Goal: Task Accomplishment & Management: Manage account settings

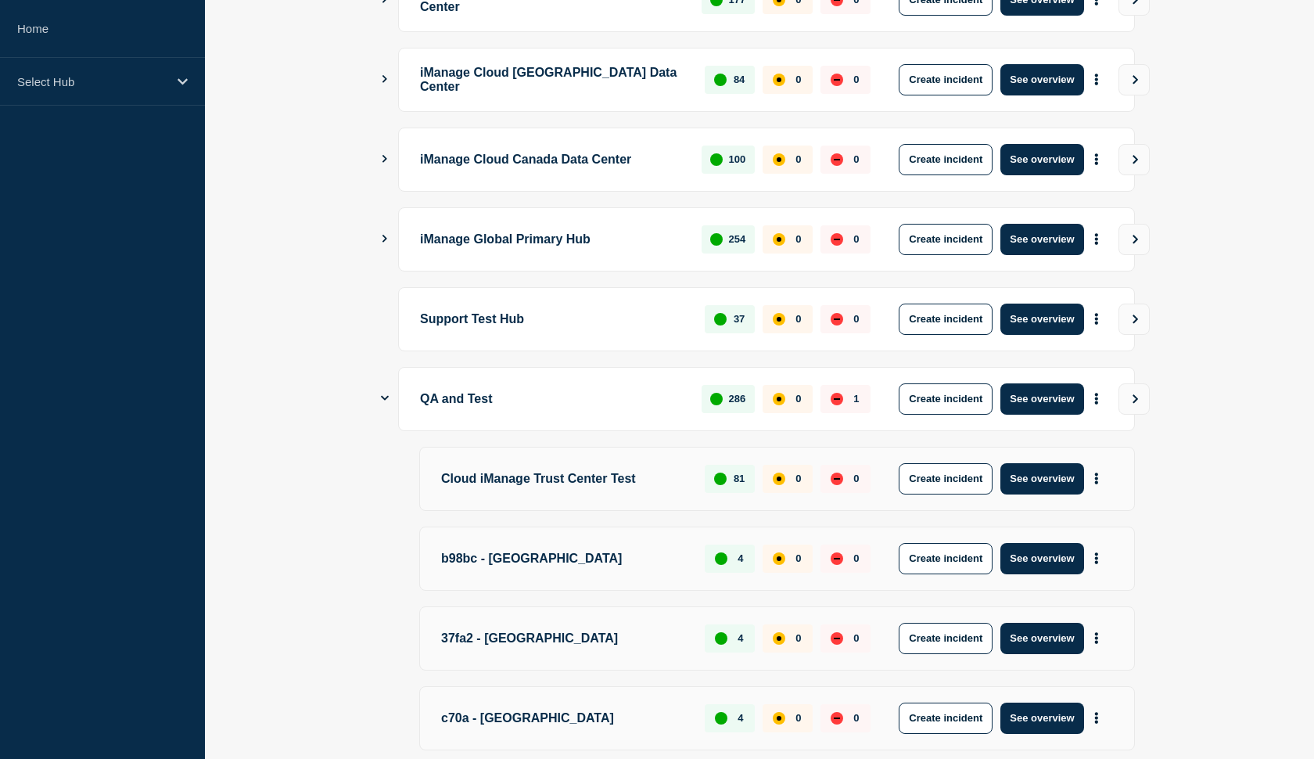
scroll to position [545, 0]
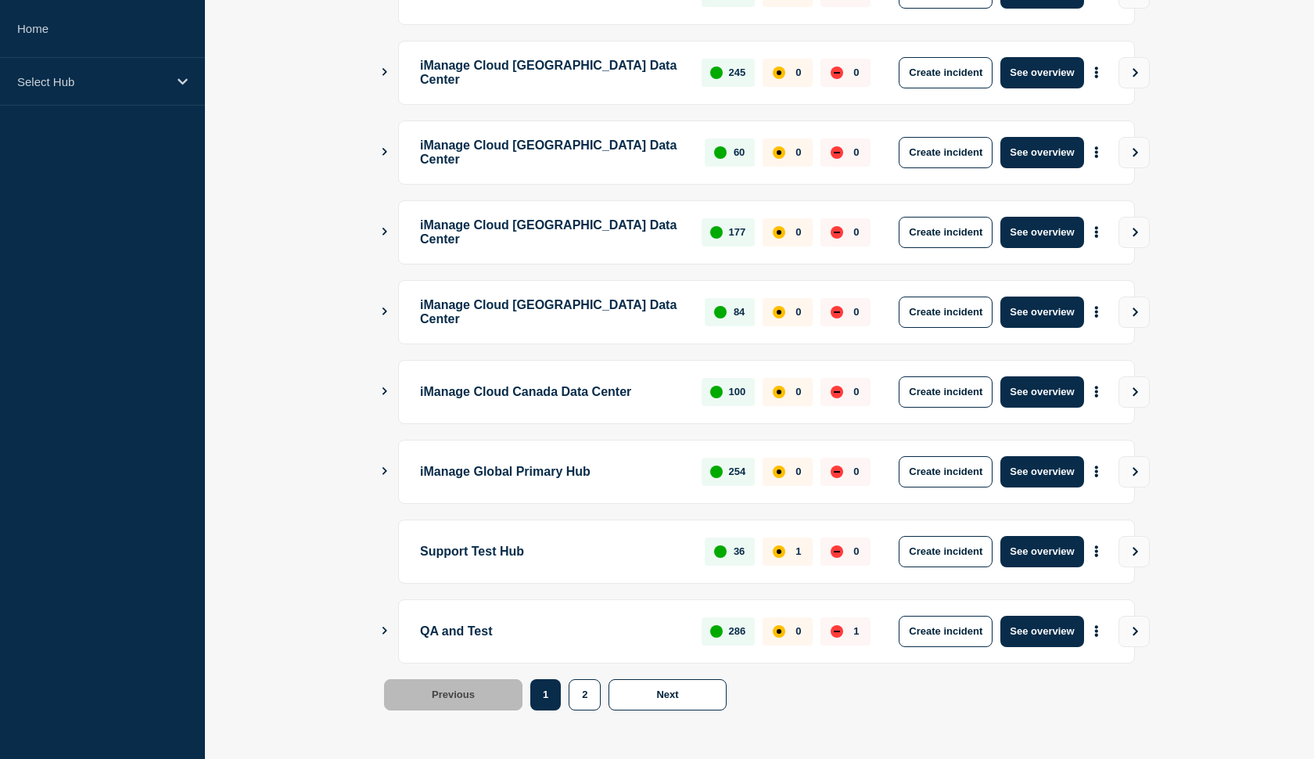
scroll to position [350, 0]
click at [1053, 554] on button "See overview" at bounding box center [1041, 551] width 83 height 31
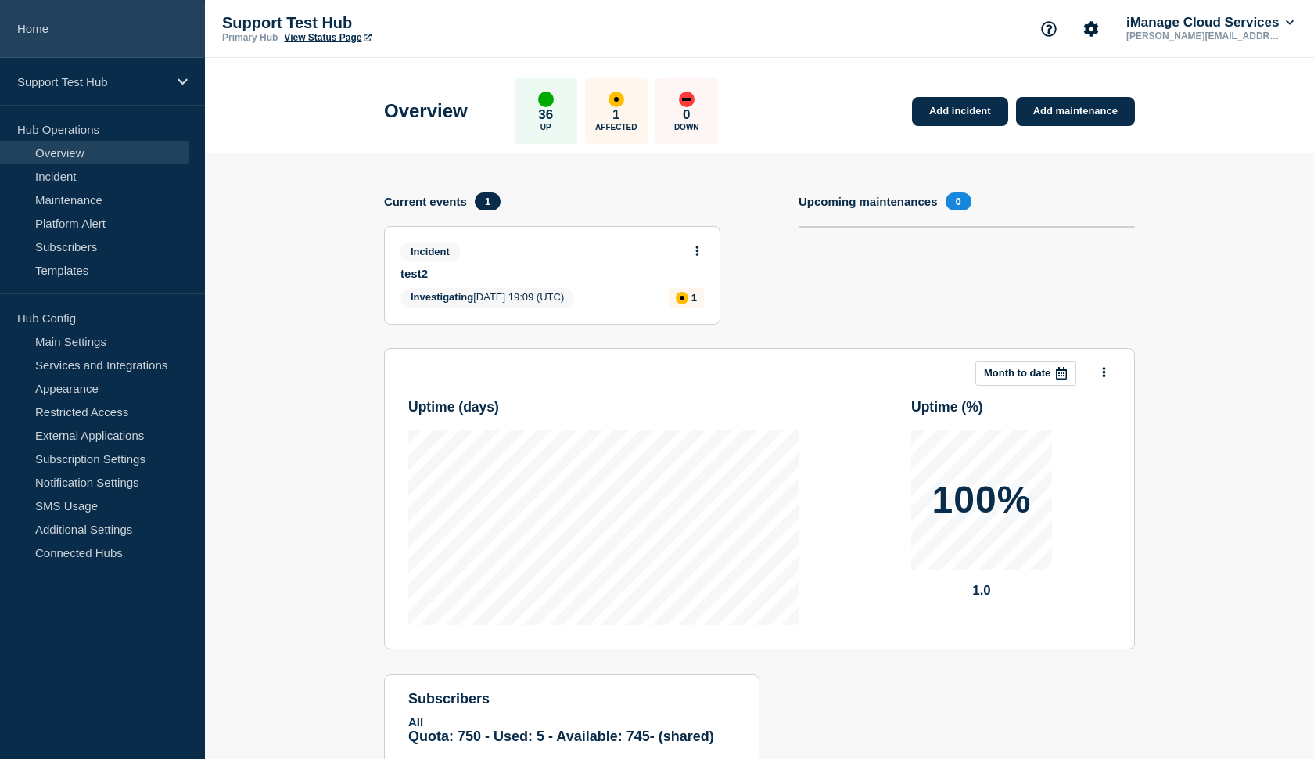
click at [63, 48] on link "Home" at bounding box center [102, 29] width 205 height 58
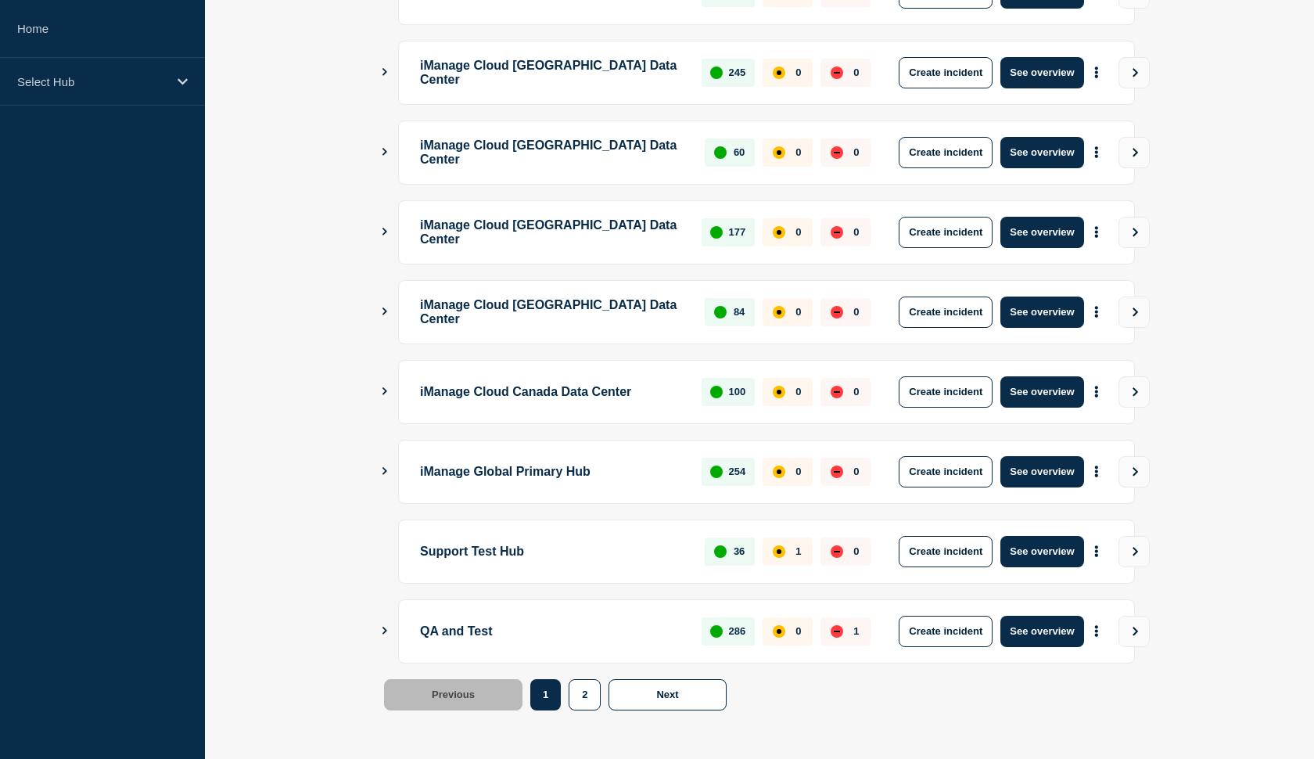
scroll to position [350, 0]
click at [1036, 631] on button "See overview" at bounding box center [1041, 631] width 83 height 31
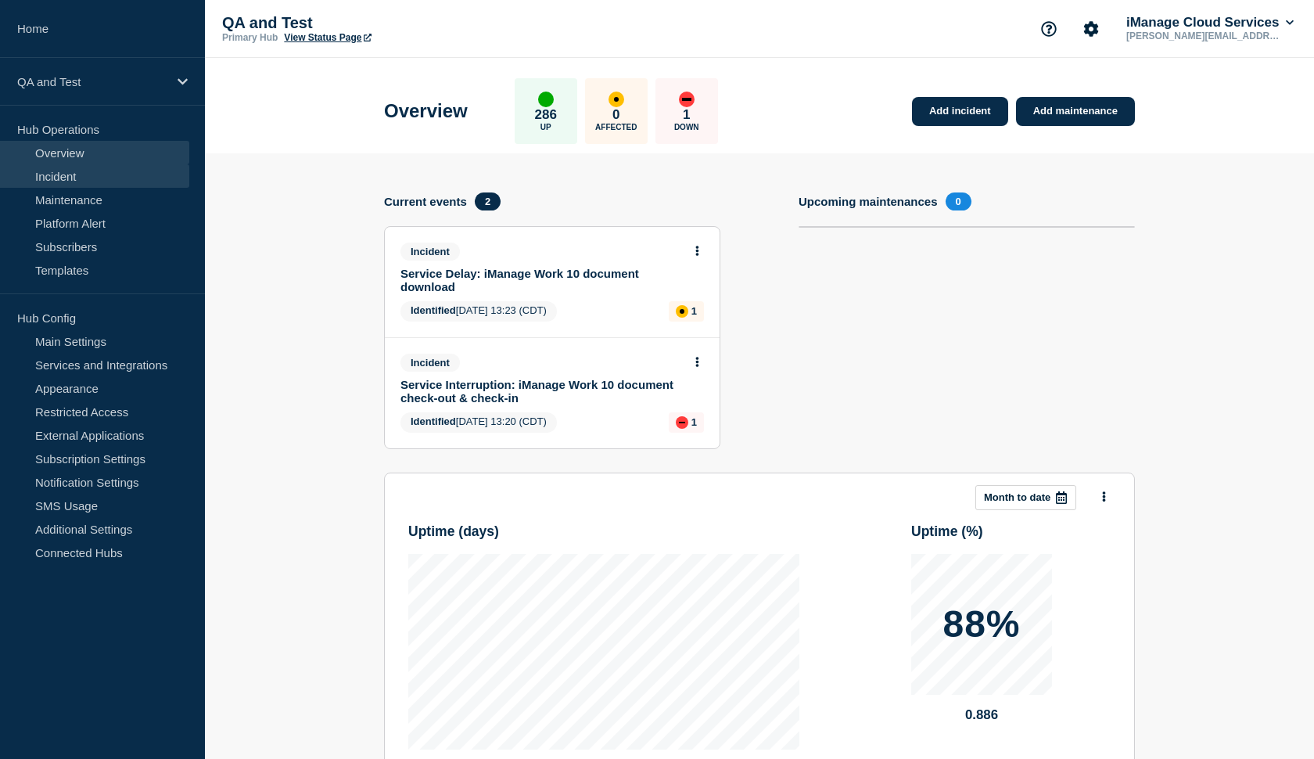
click at [71, 176] on link "Incident" at bounding box center [94, 175] width 189 height 23
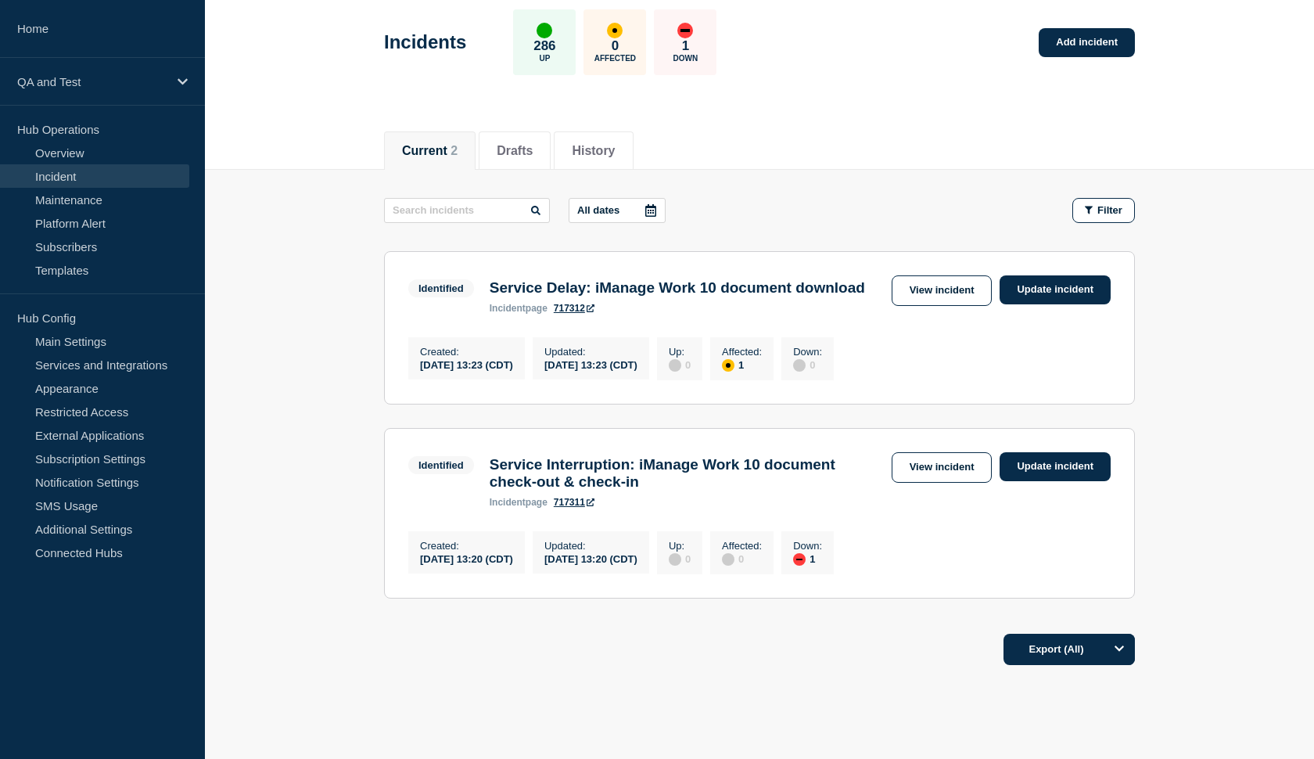
scroll to position [75, 0]
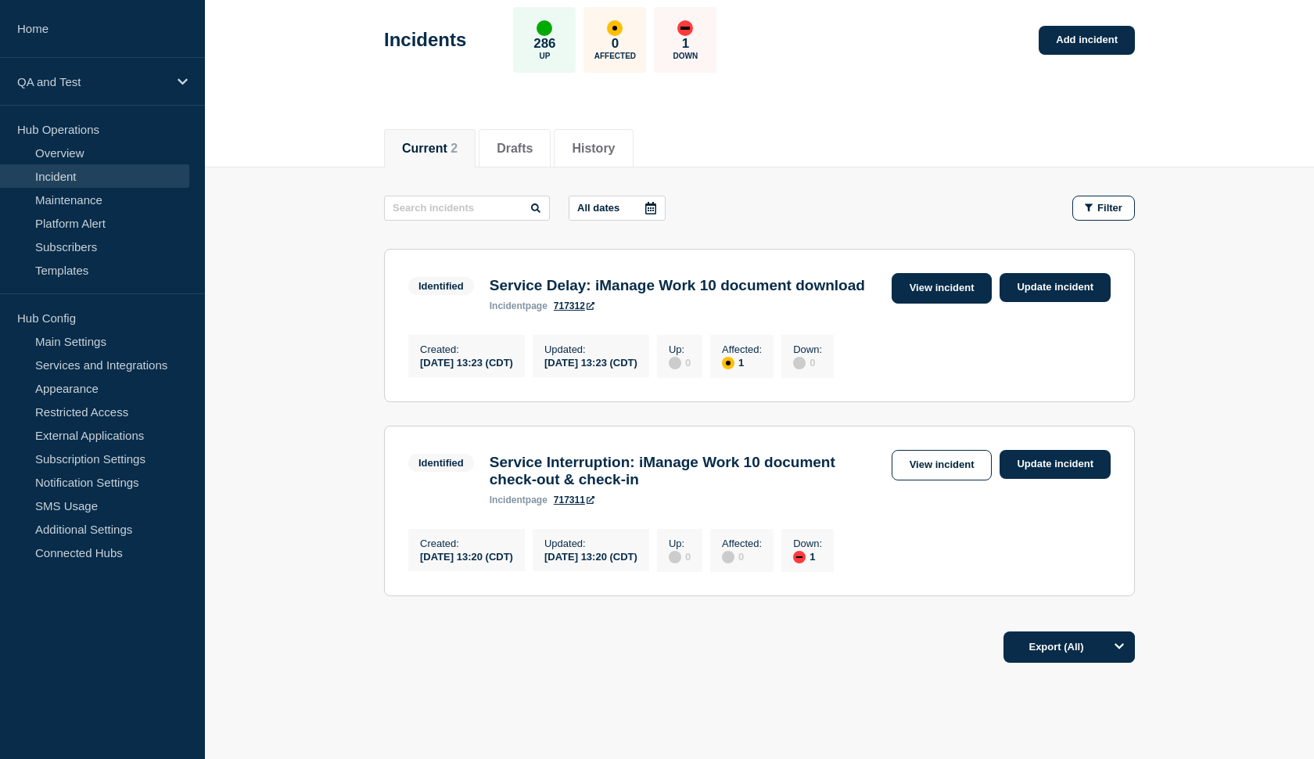
click at [912, 287] on link "View incident" at bounding box center [942, 288] width 101 height 31
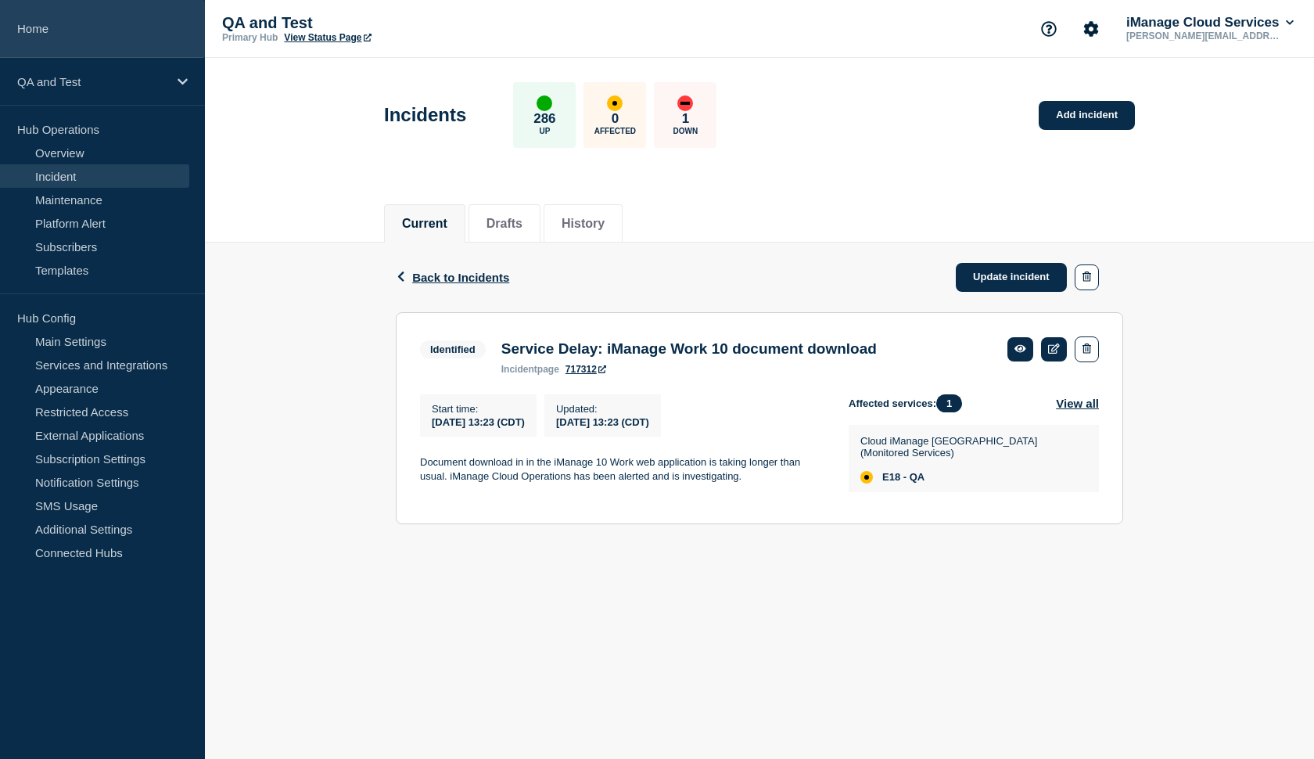
click at [63, 23] on link "Home" at bounding box center [102, 29] width 205 height 58
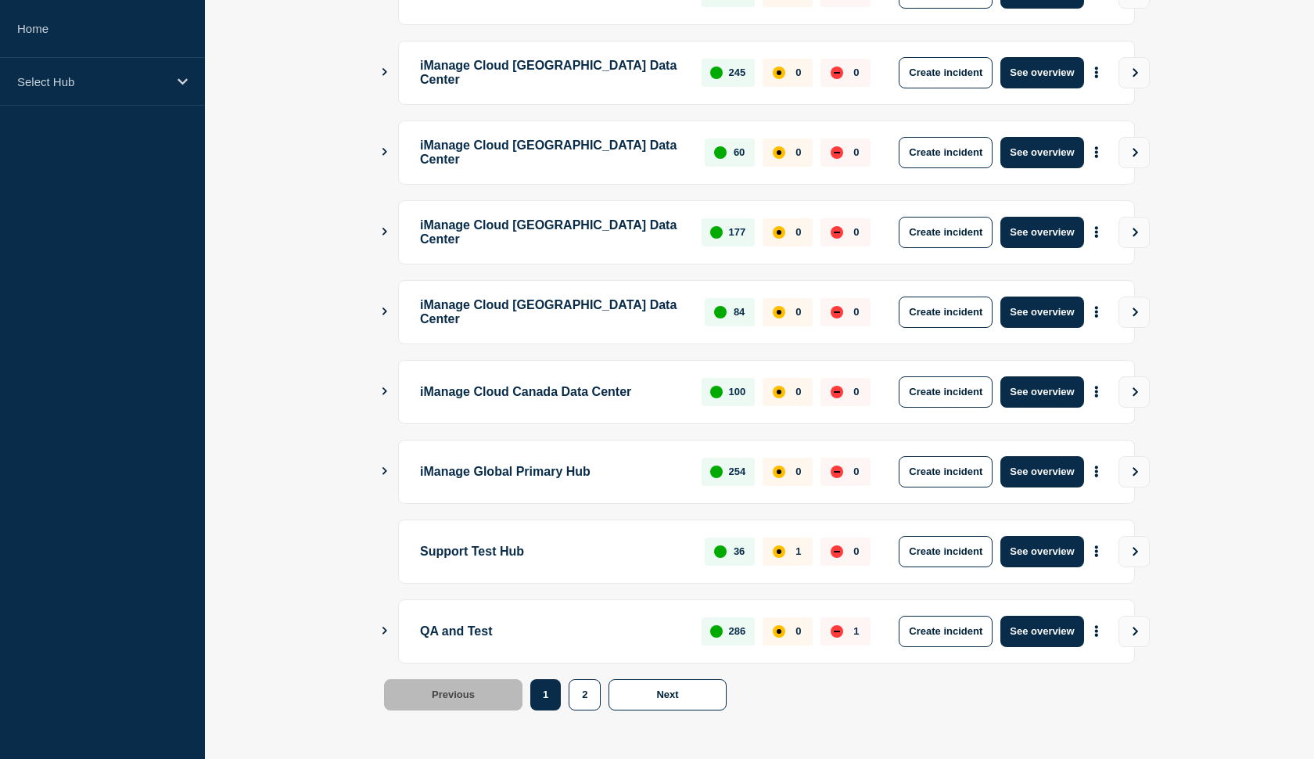
scroll to position [350, 0]
click at [1038, 627] on button "See overview" at bounding box center [1041, 631] width 83 height 31
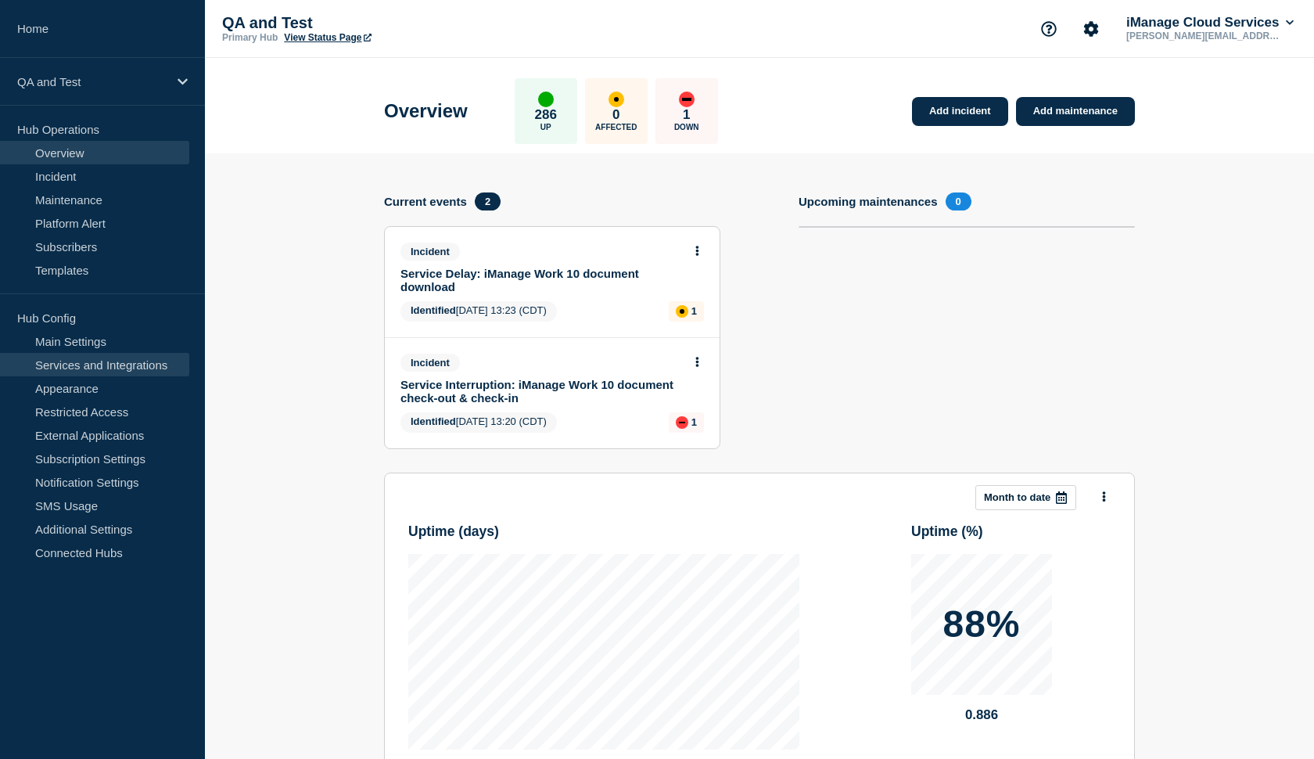
click at [96, 368] on link "Services and Integrations" at bounding box center [94, 364] width 189 height 23
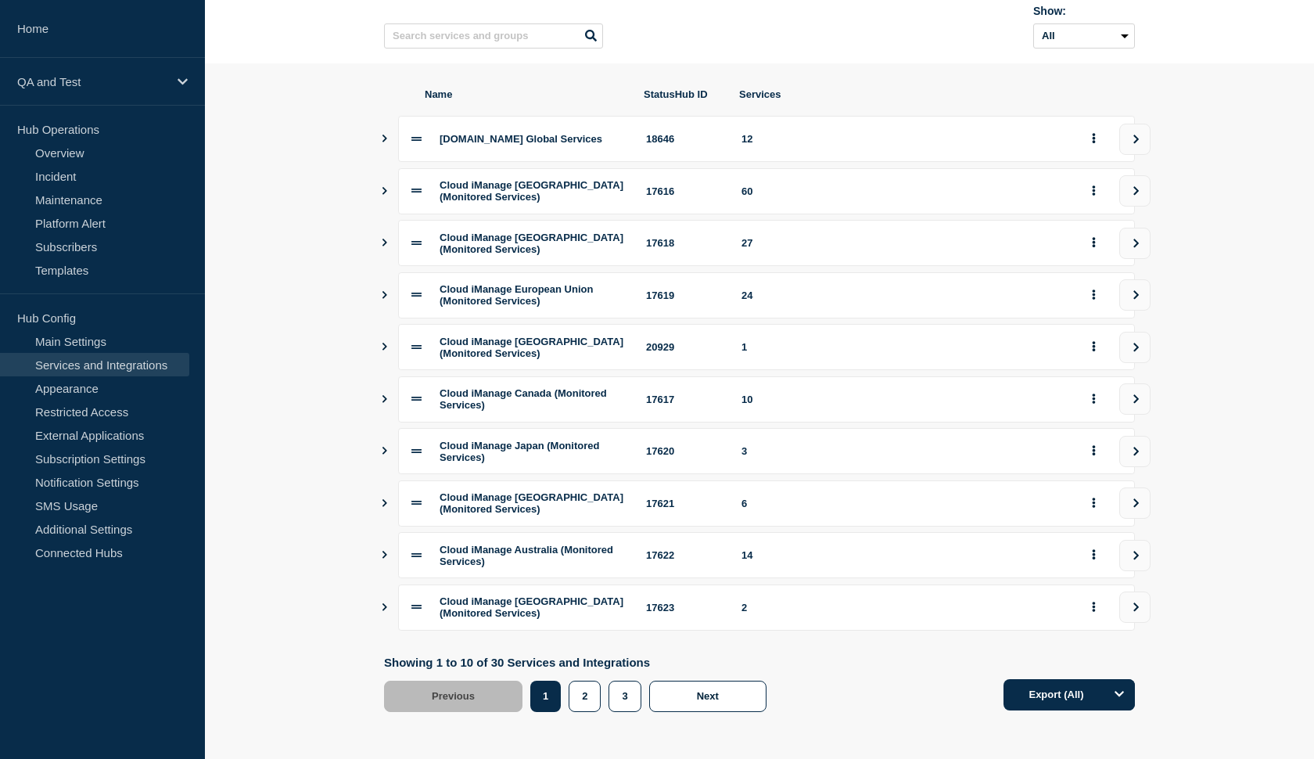
scroll to position [164, 0]
click at [595, 701] on button "2" at bounding box center [585, 696] width 32 height 31
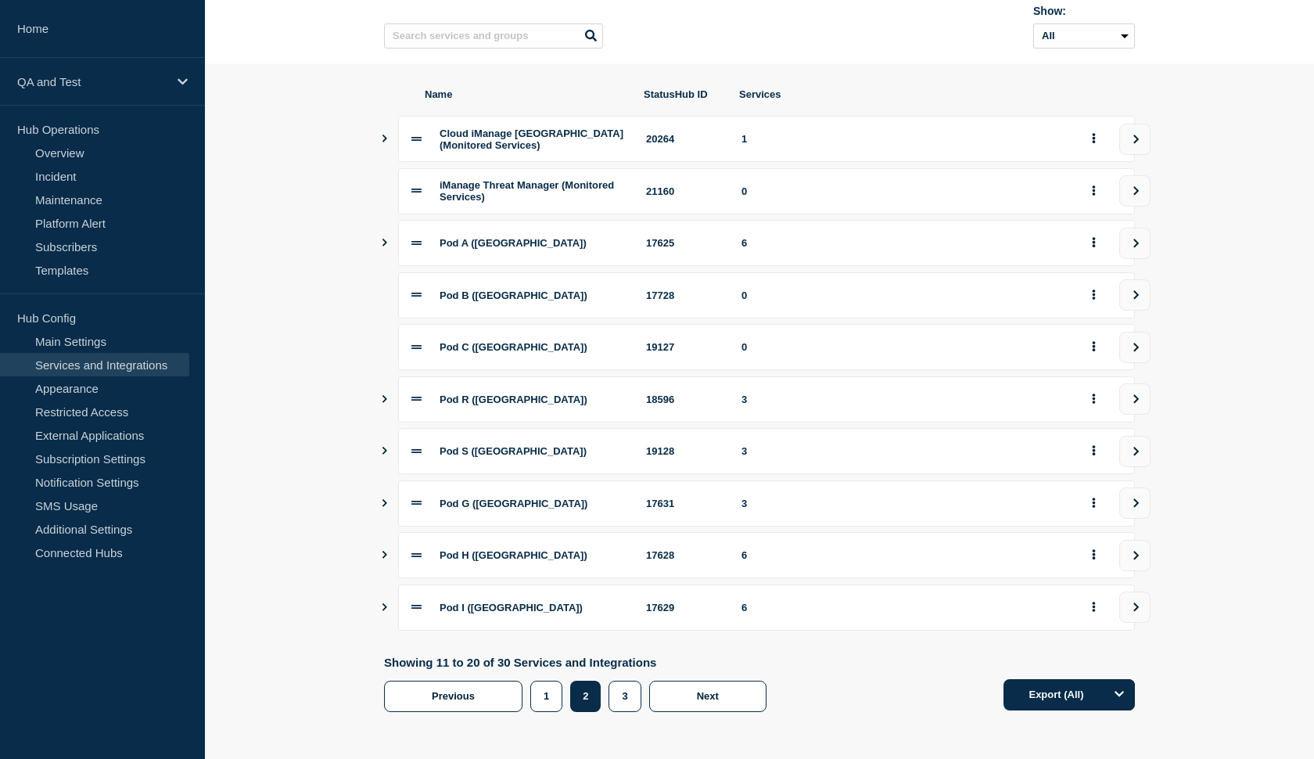
scroll to position [142, 0]
click at [629, 699] on button "3" at bounding box center [625, 696] width 32 height 31
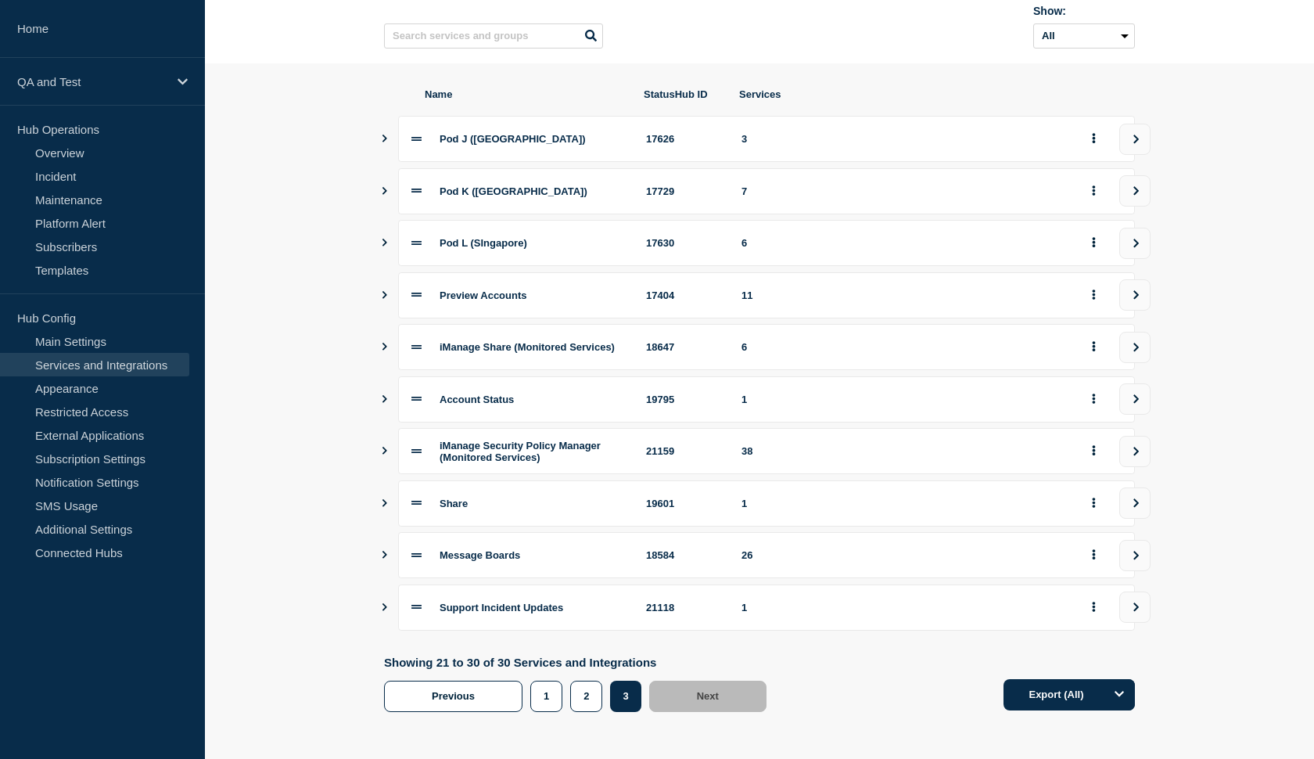
scroll to position [145, 0]
click at [382, 553] on icon "Show services" at bounding box center [384, 555] width 10 height 8
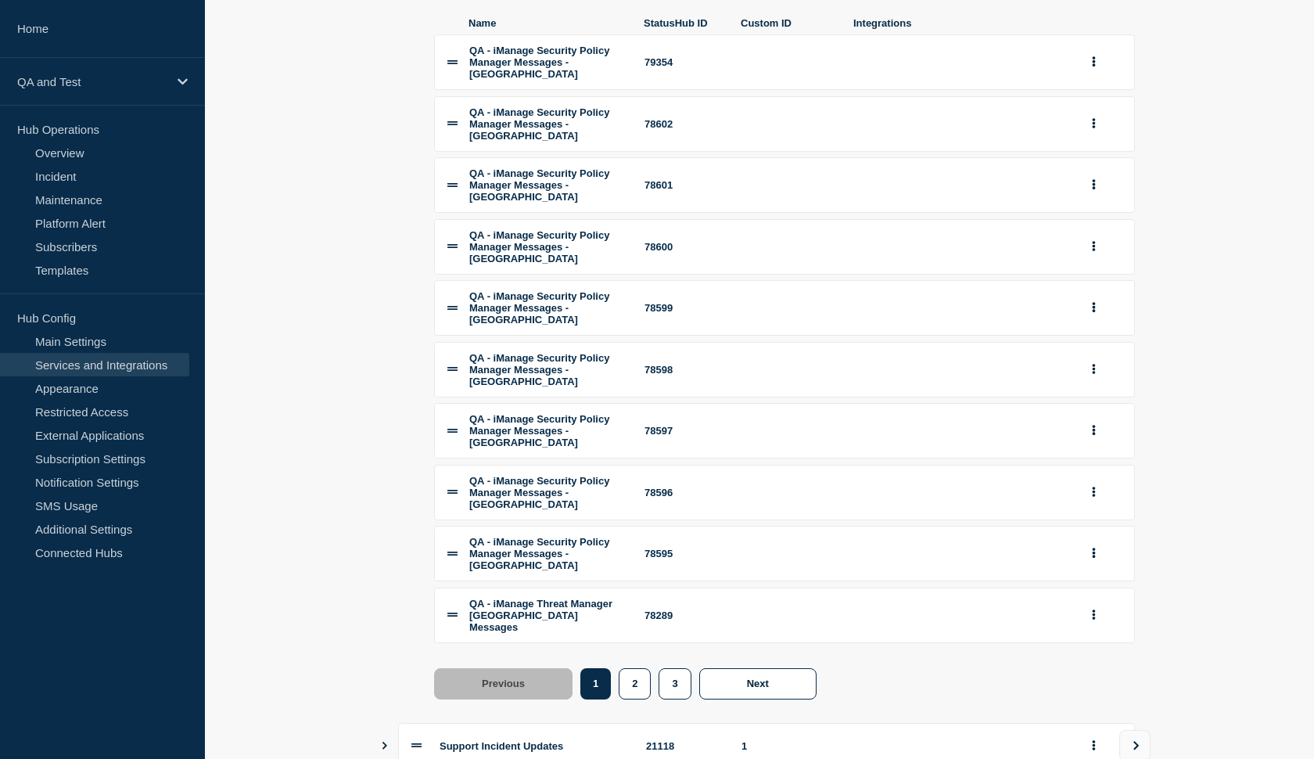
scroll to position [713, 0]
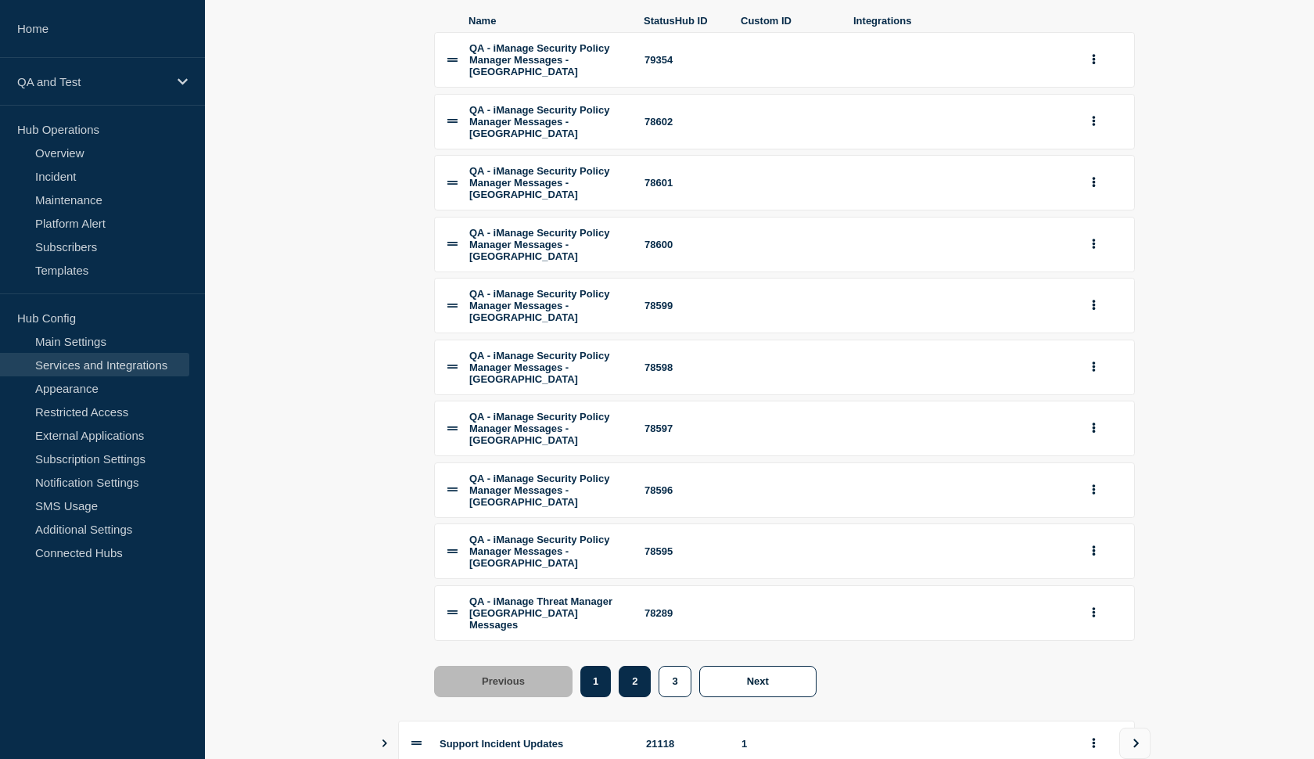
click at [637, 666] on button "2" at bounding box center [635, 681] width 32 height 31
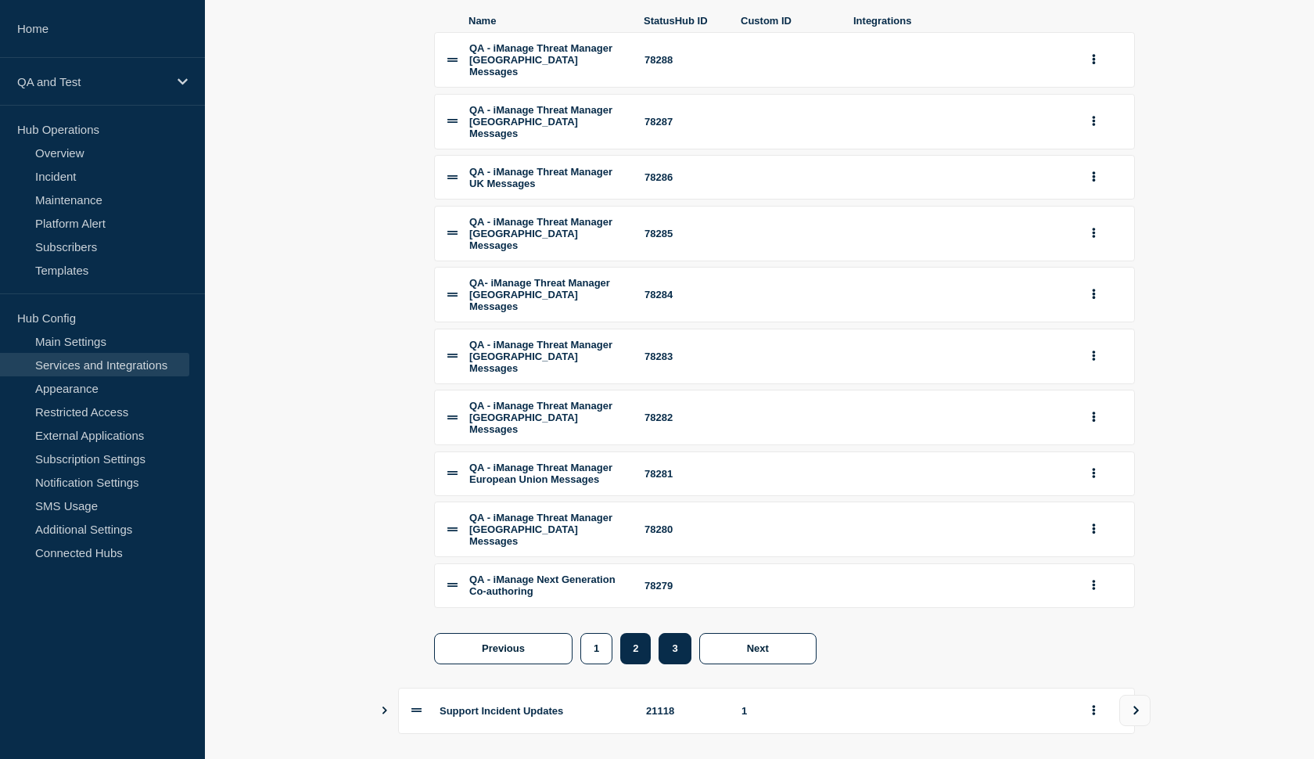
click at [667, 633] on button "3" at bounding box center [675, 648] width 32 height 31
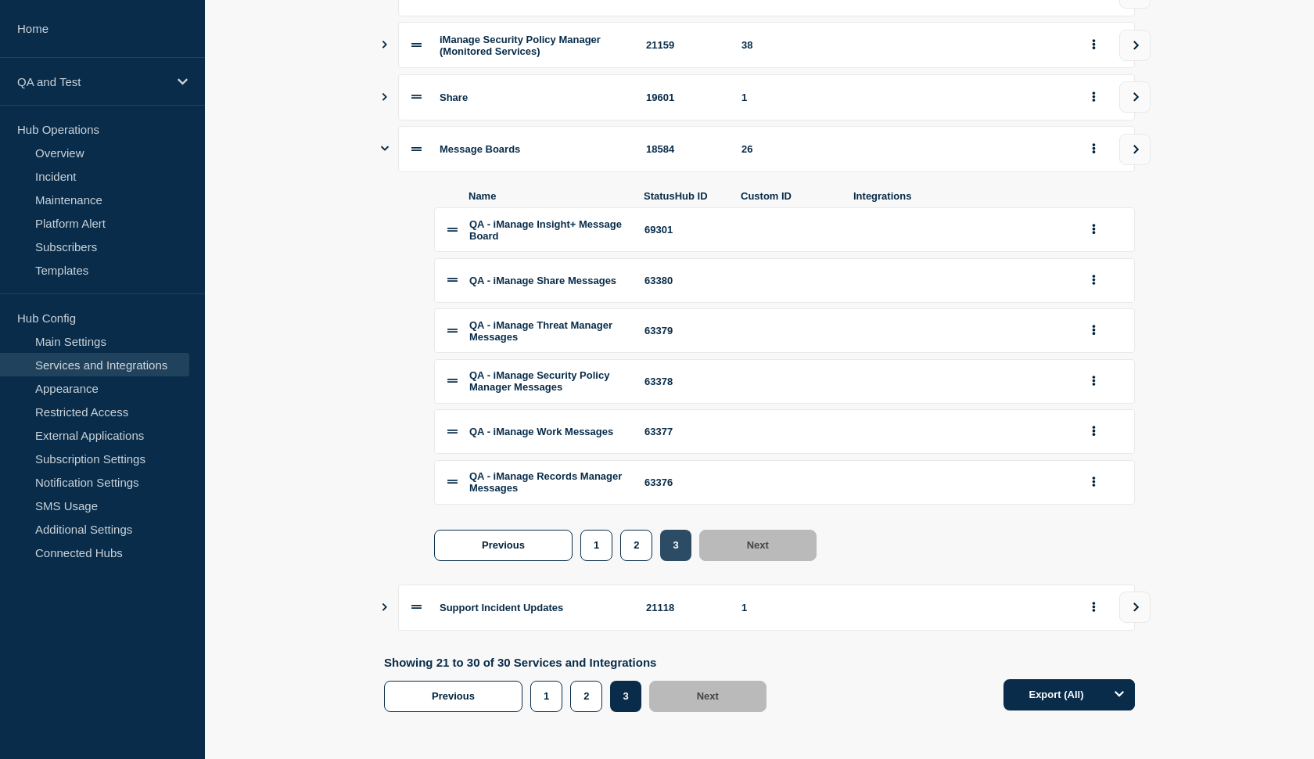
scroll to position [569, 0]
click at [1094, 375] on icon "group actions" at bounding box center [1094, 380] width 4 height 10
click at [1193, 368] on section "Name StatusHub ID Services Pod J ([GEOGRAPHIC_DATA]) 17626 3 Pod K ([GEOGRAPHIC…" at bounding box center [759, 196] width 1109 height 1078
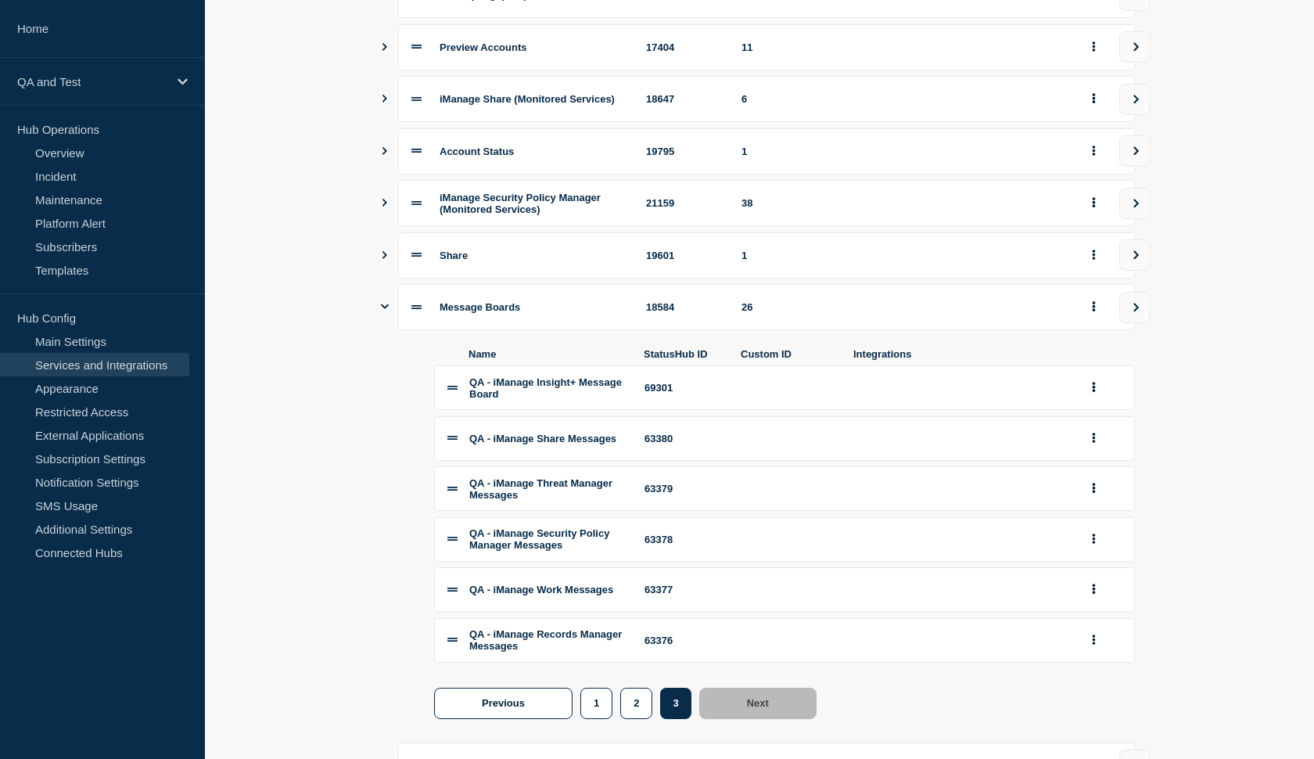
scroll to position [375, 0]
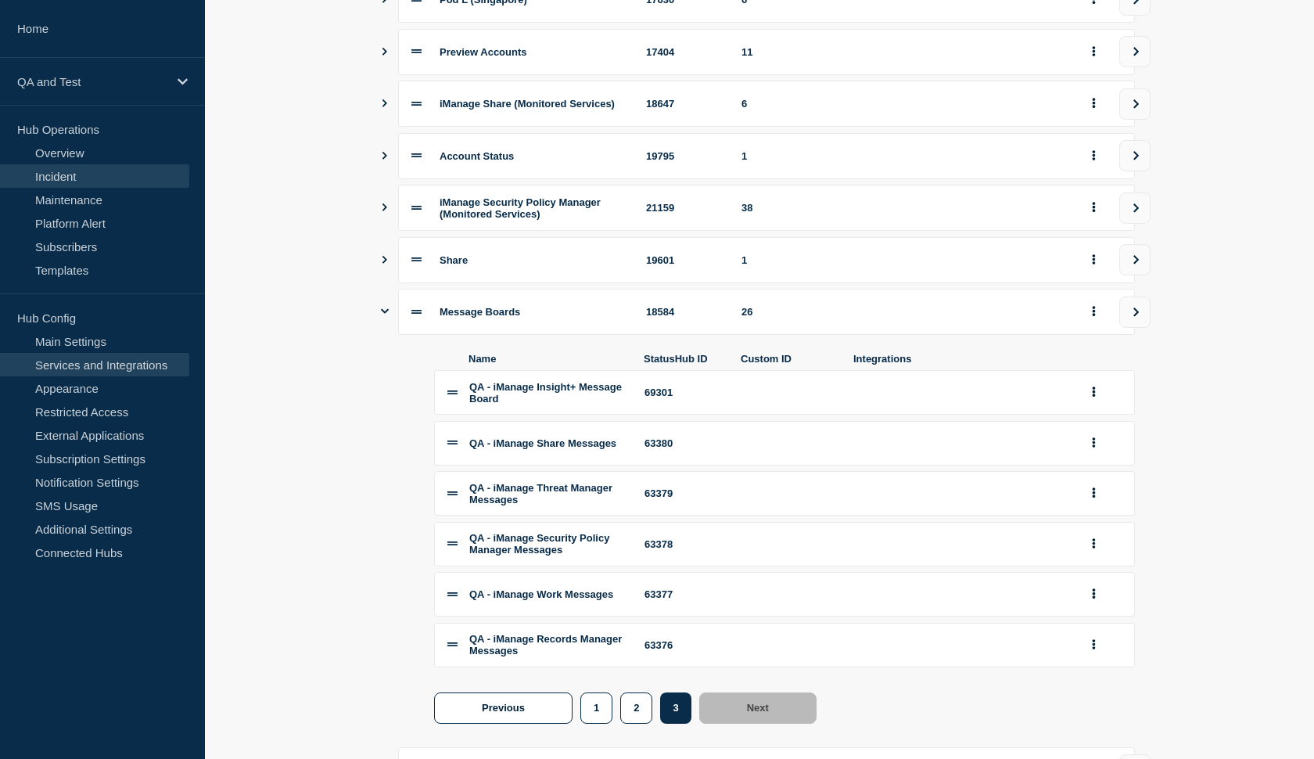
click at [66, 172] on link "Incident" at bounding box center [94, 175] width 189 height 23
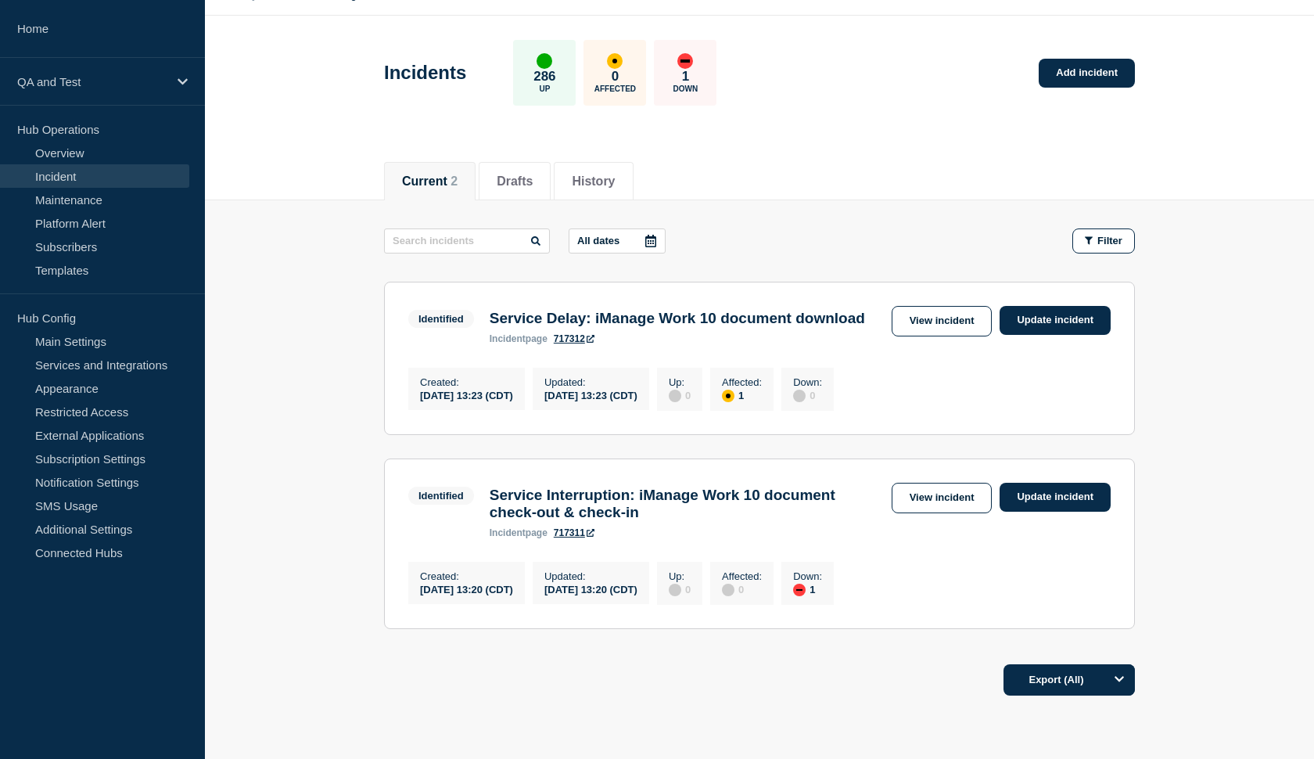
scroll to position [50, 0]
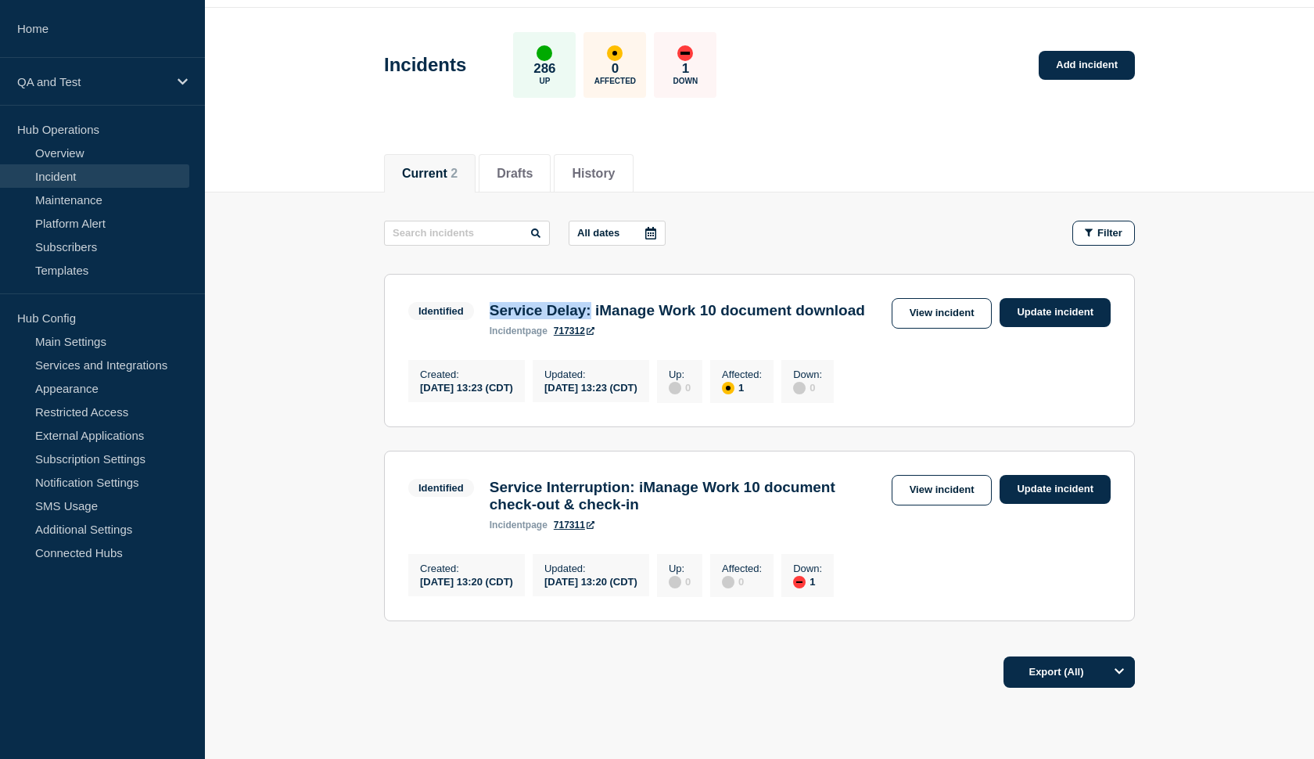
drag, startPoint x: 492, startPoint y: 316, endPoint x: 588, endPoint y: 314, distance: 96.2
click at [588, 314] on h3 "Service Delay: iManage Work 10 document download" at bounding box center [677, 310] width 375 height 17
drag, startPoint x: 866, startPoint y: 311, endPoint x: 637, endPoint y: 303, distance: 228.5
click at [637, 303] on div "Service Delay: iManage Work 10 document download incident page 717312" at bounding box center [677, 319] width 391 height 34
click at [586, 445] on ul "Identified 1 Affected Service Delay: iManage Work 10 document download Created …" at bounding box center [759, 447] width 751 height 347
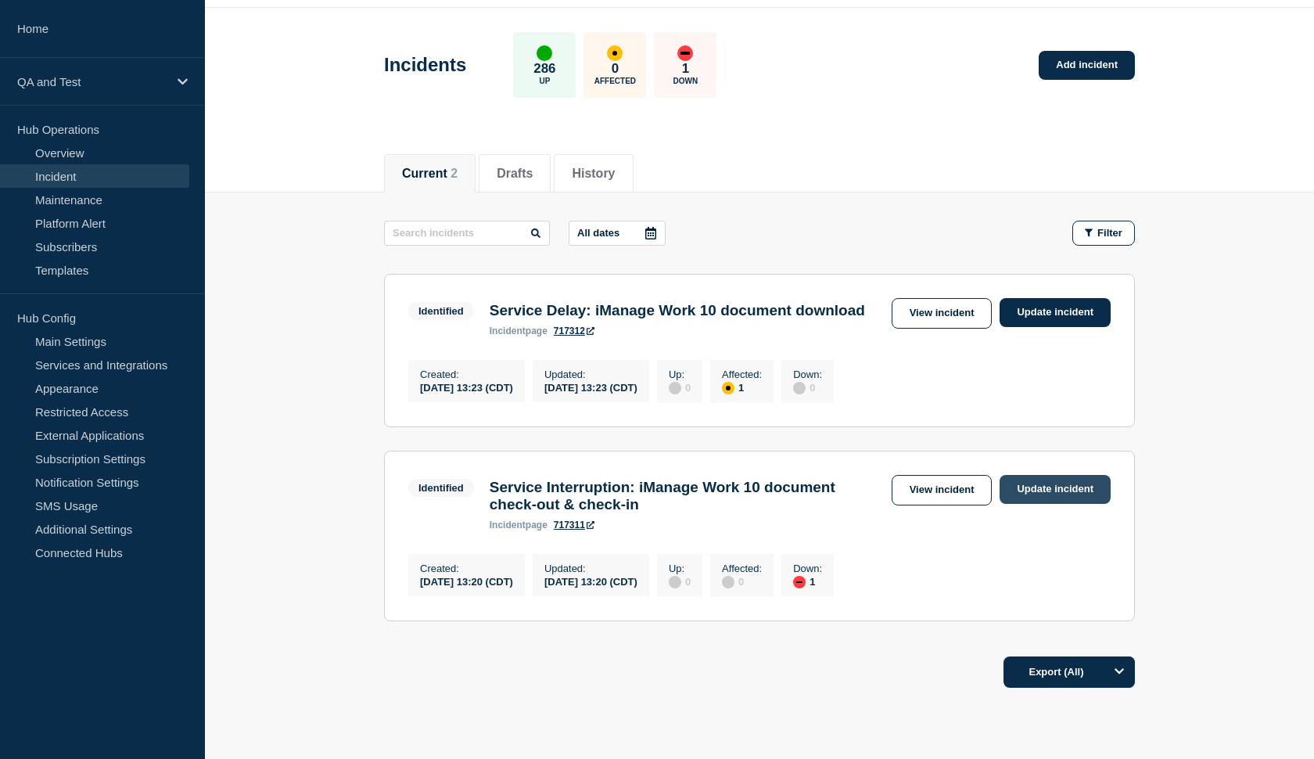
click at [1045, 497] on link "Update incident" at bounding box center [1055, 489] width 111 height 29
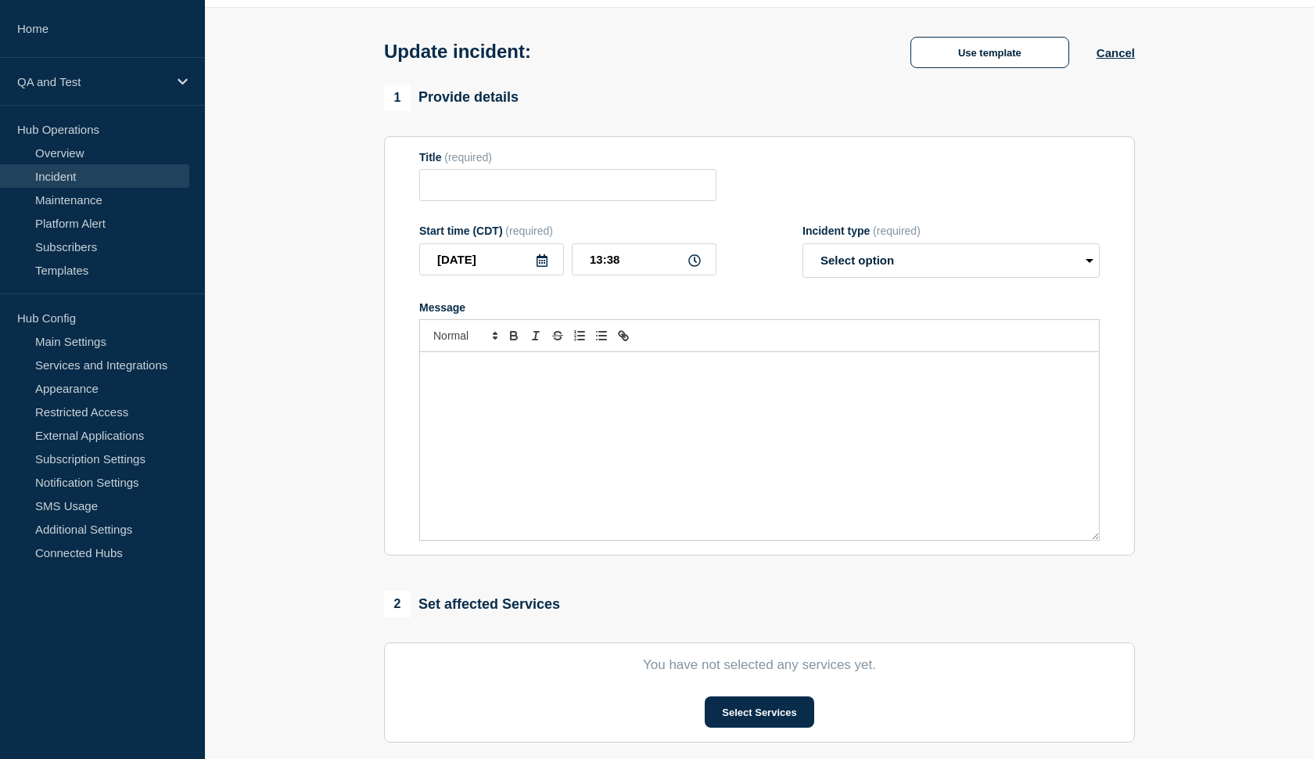
type input "Service Interruption: iManage Work 10 document check-out & check-in"
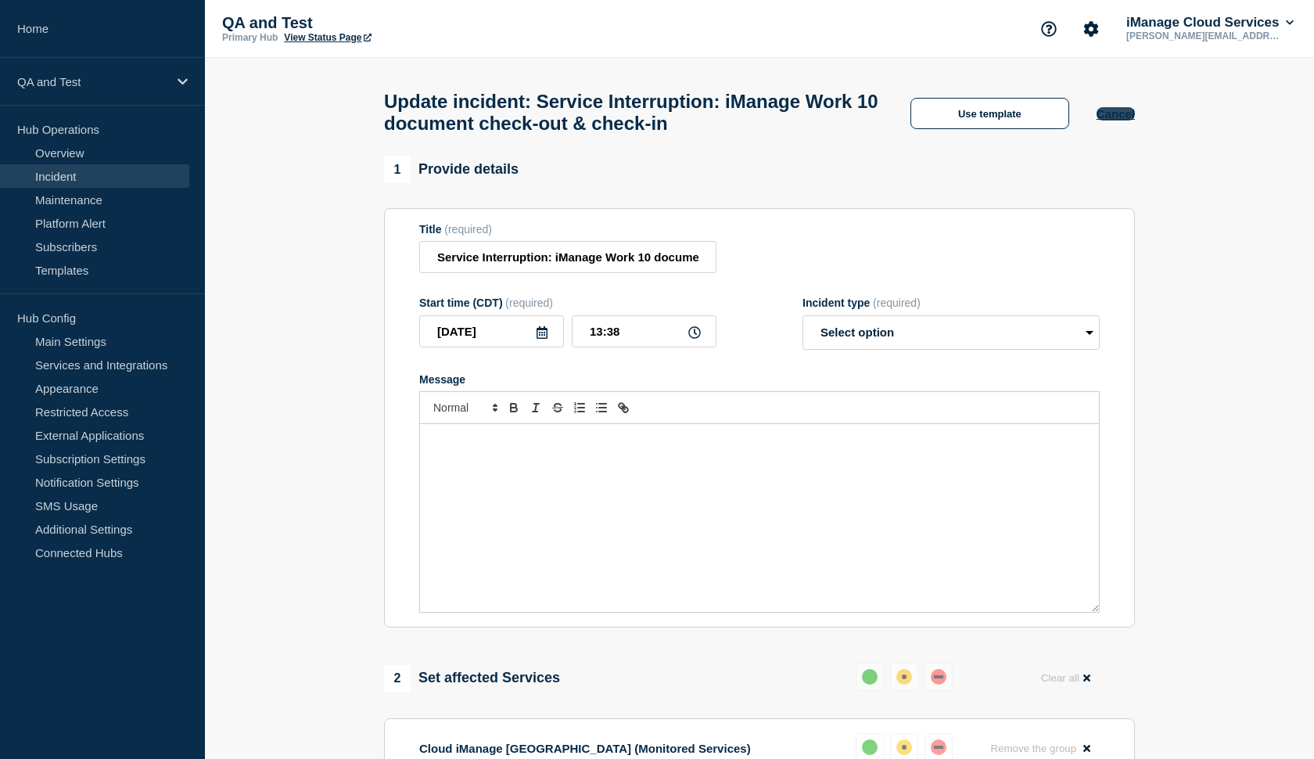
click at [1120, 120] on button "Cancel" at bounding box center [1116, 113] width 38 height 13
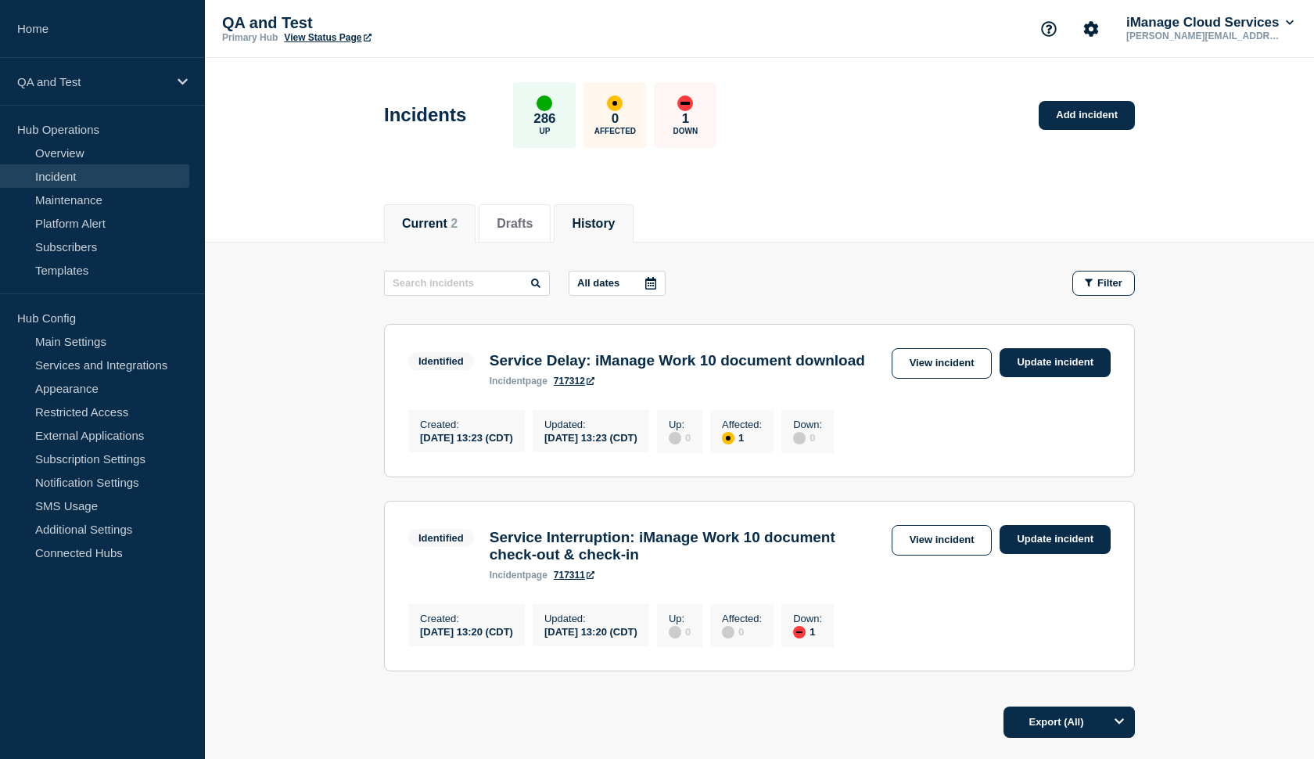
click at [560, 222] on li "History" at bounding box center [593, 223] width 79 height 38
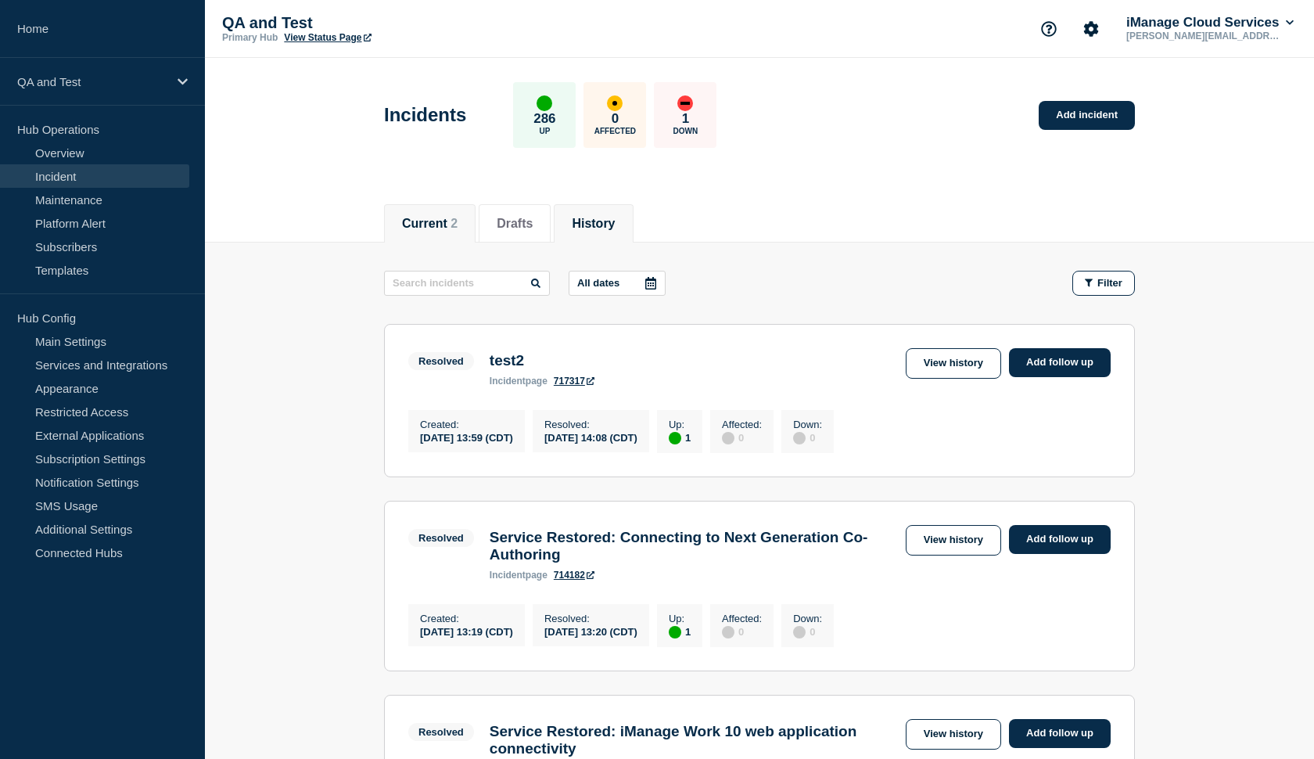
click at [435, 212] on li "Current 2" at bounding box center [430, 223] width 92 height 38
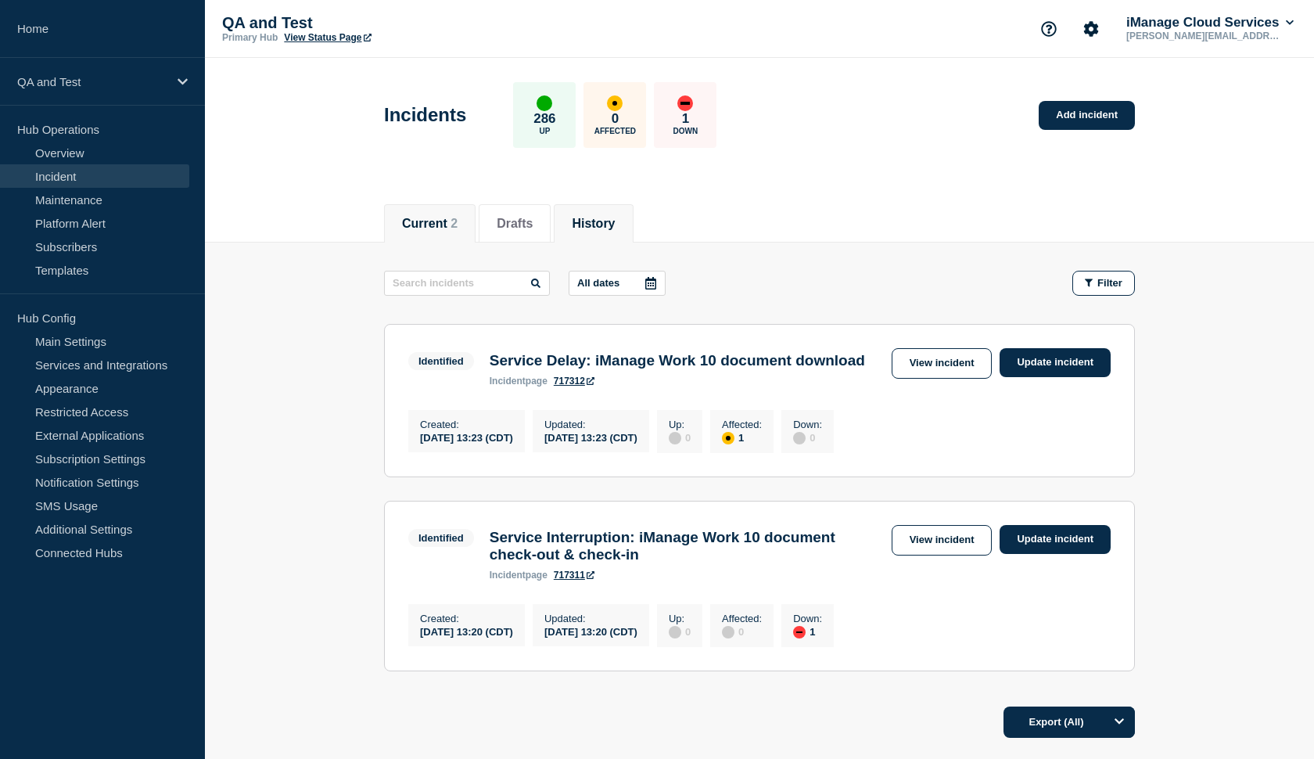
click at [591, 224] on button "History" at bounding box center [593, 224] width 43 height 14
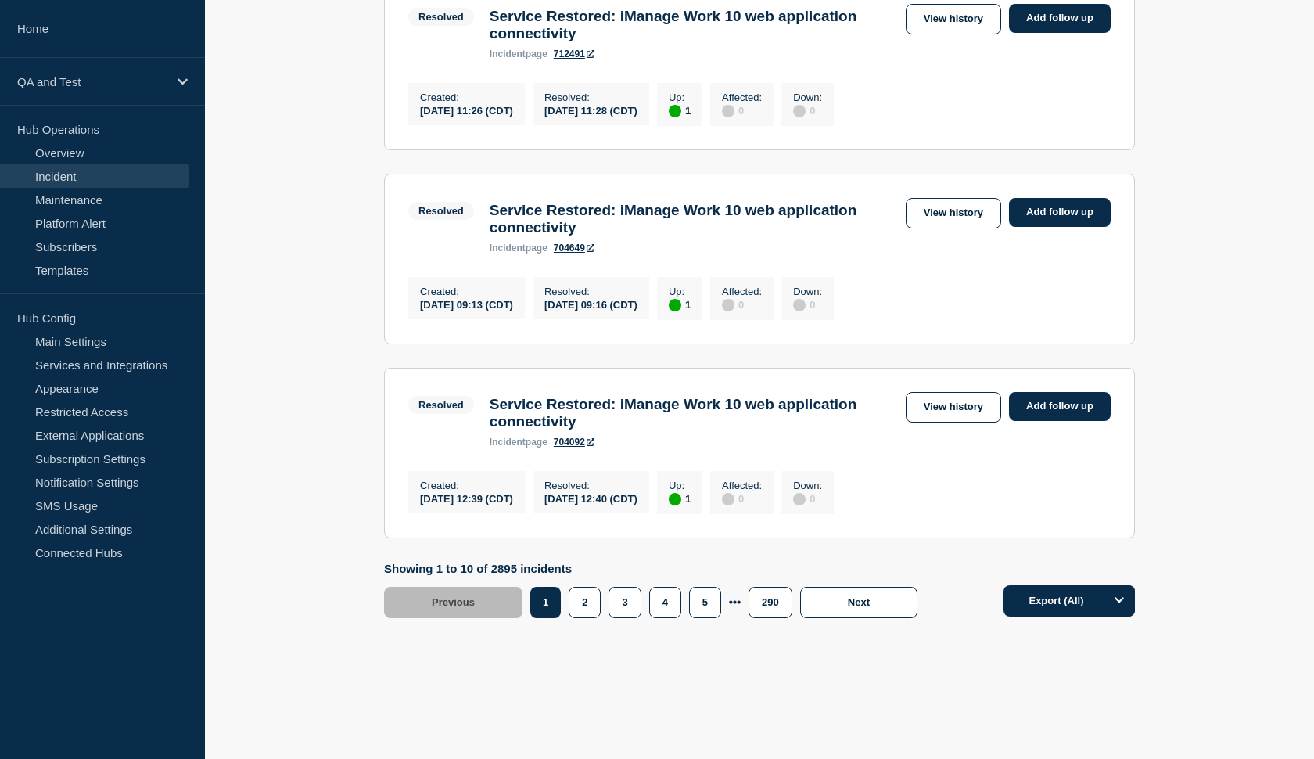
scroll to position [1801, 0]
click at [580, 596] on button "2" at bounding box center [585, 602] width 32 height 31
click at [551, 600] on button "1" at bounding box center [546, 602] width 32 height 31
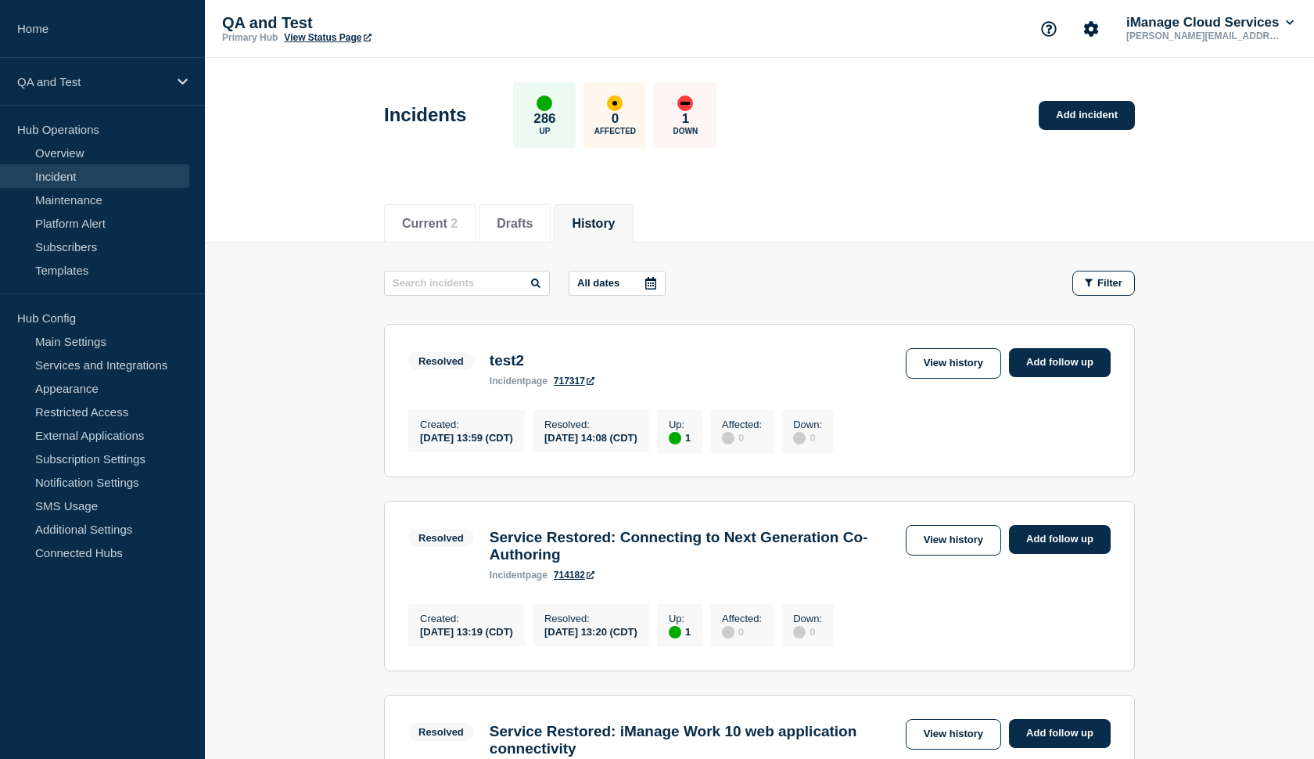
click at [583, 386] on link "717317" at bounding box center [574, 380] width 41 height 11
click at [66, 176] on link "Incident" at bounding box center [94, 175] width 189 height 23
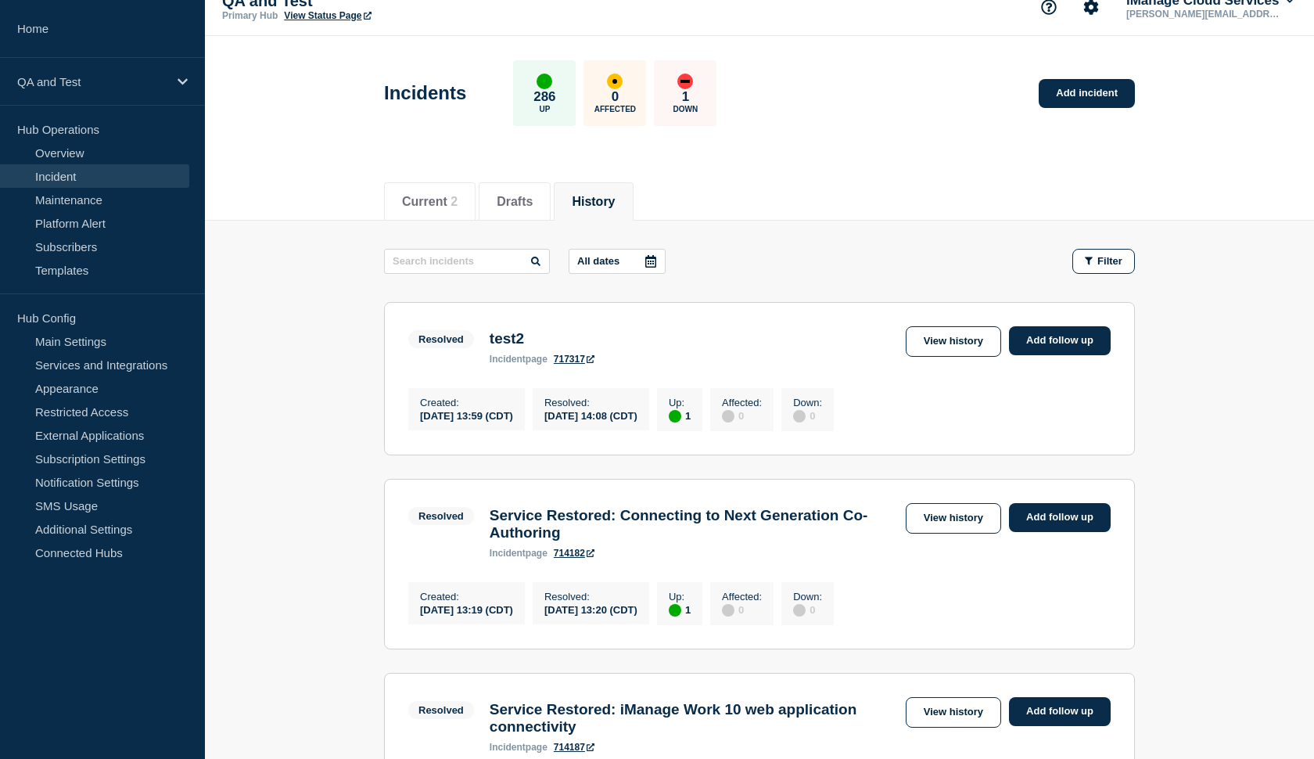
scroll to position [22, 0]
click at [436, 210] on li "Current 2" at bounding box center [430, 201] width 92 height 38
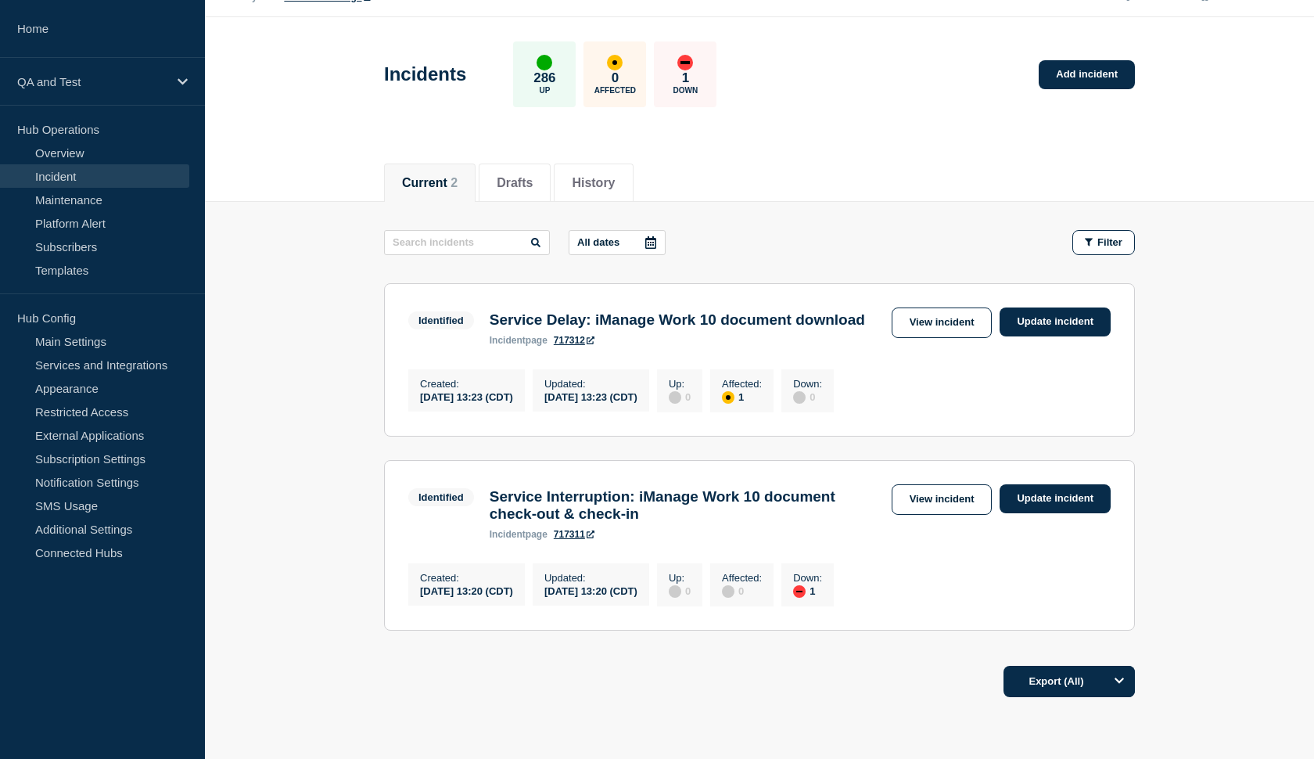
scroll to position [36, 0]
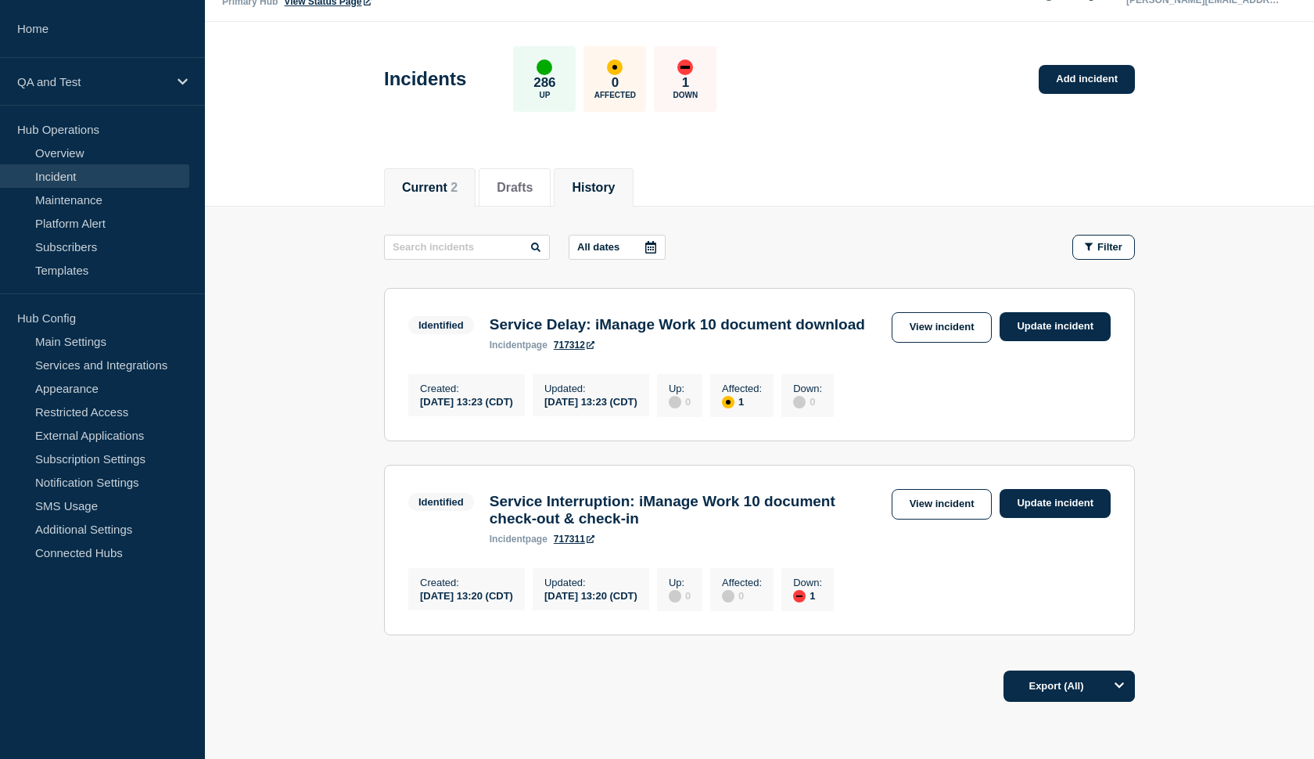
click at [566, 189] on li "History" at bounding box center [593, 187] width 79 height 38
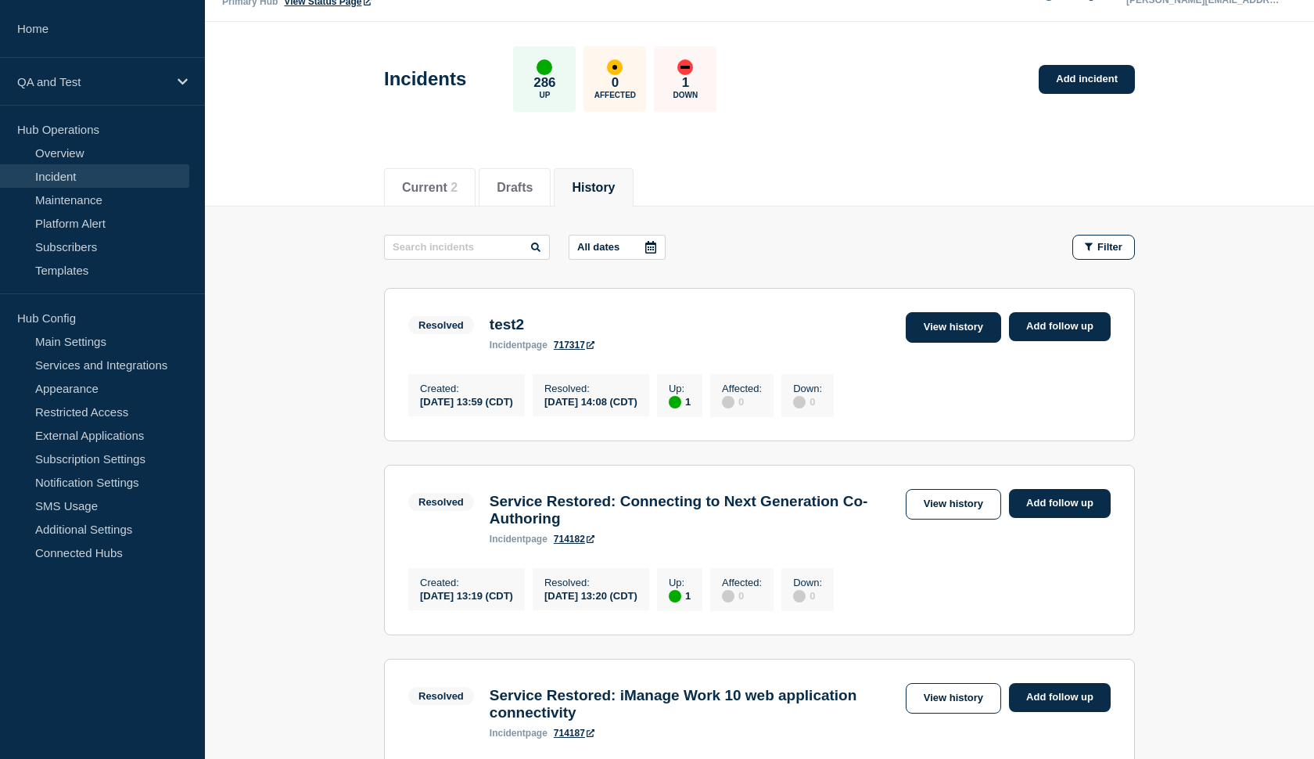
click at [947, 332] on link "View history" at bounding box center [953, 327] width 95 height 31
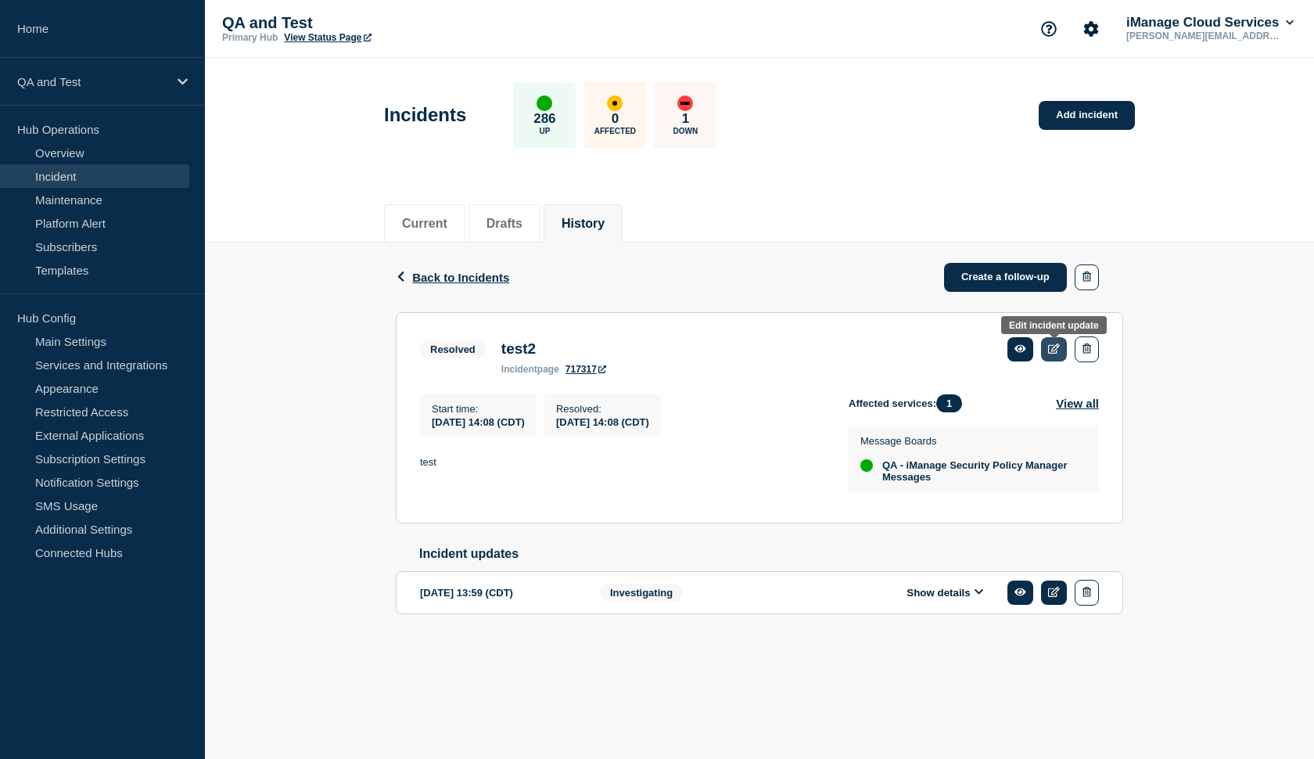
click at [1058, 354] on icon at bounding box center [1054, 348] width 12 height 10
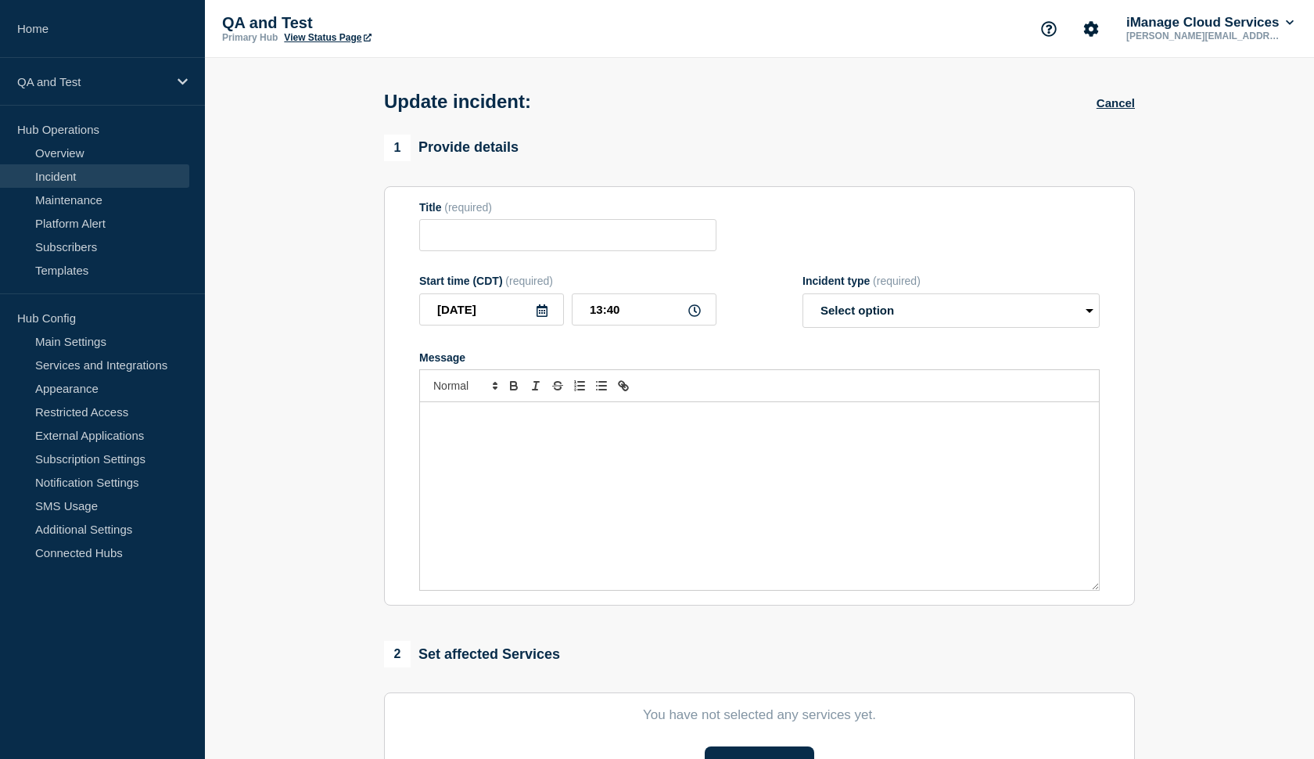
type input "test2"
type input "[DATE]"
type input "14:08"
select select "resolved"
radio input "false"
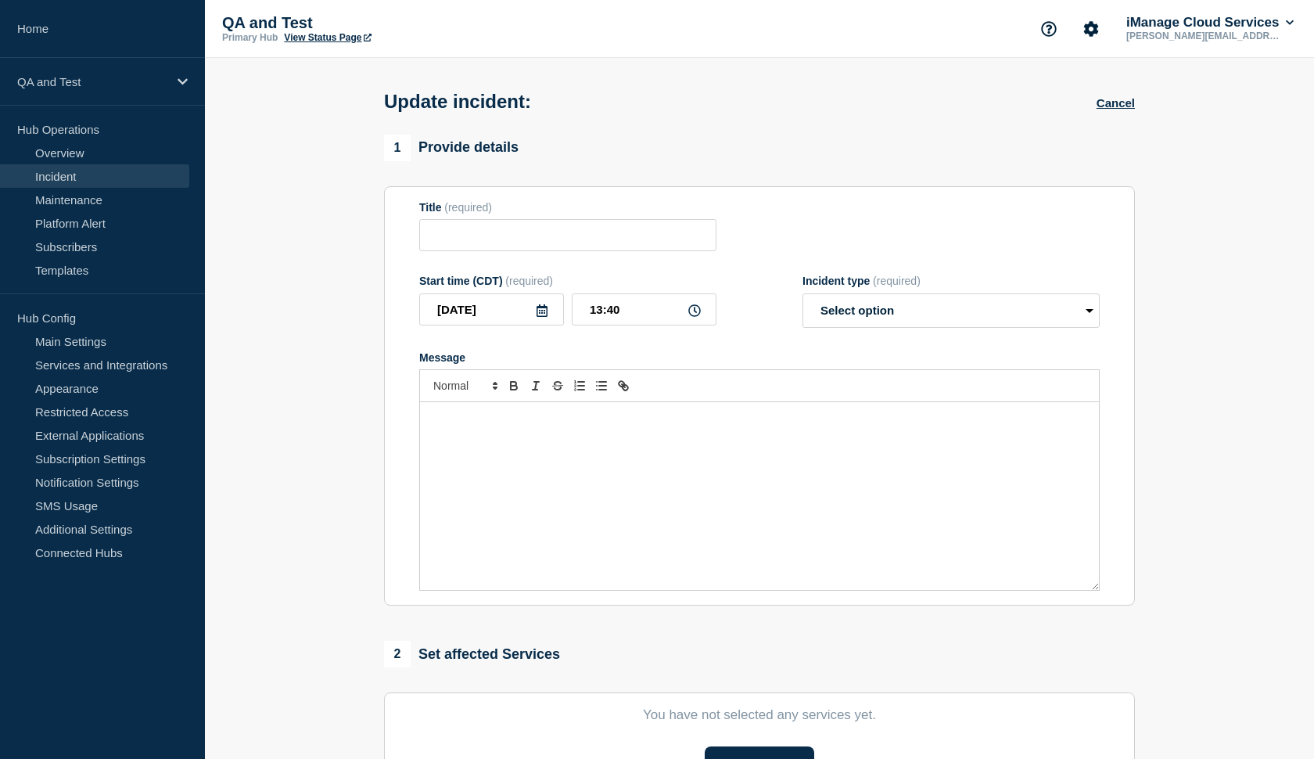
radio input "true"
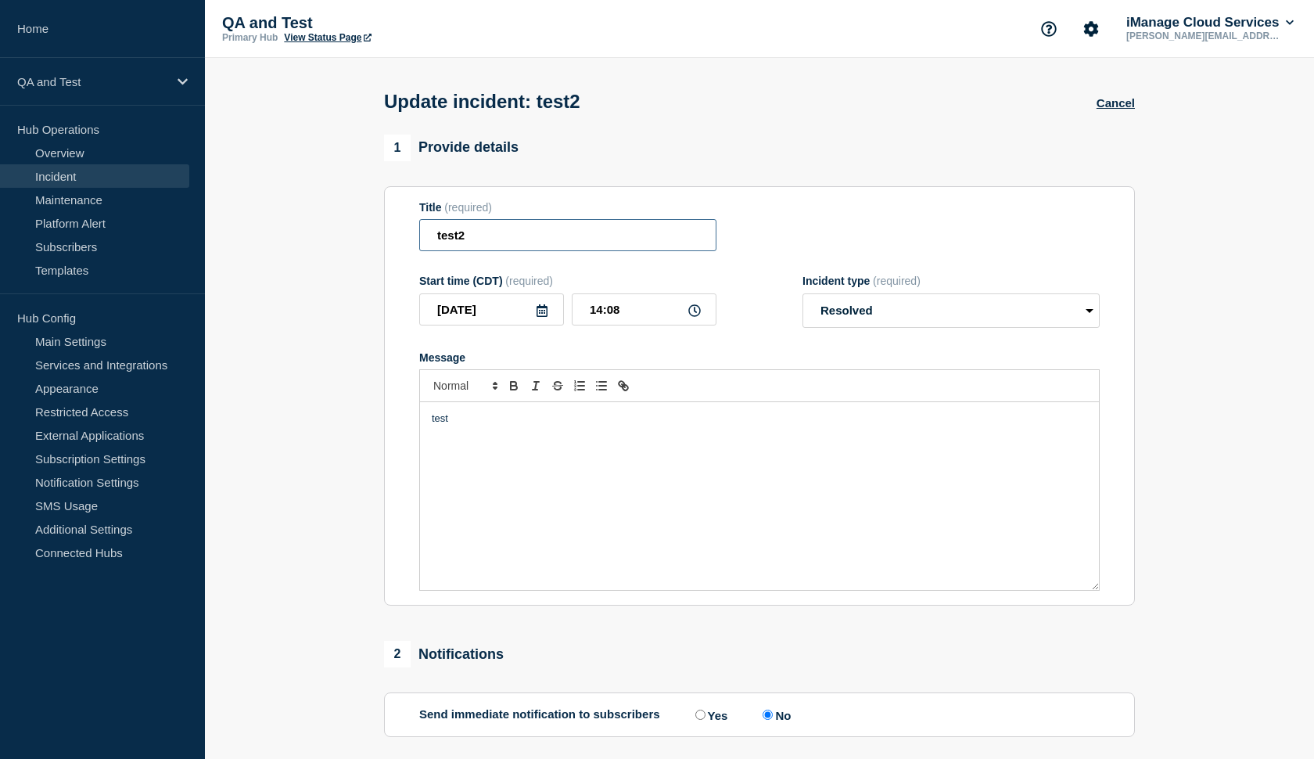
click at [533, 251] on input "test2" at bounding box center [567, 235] width 297 height 32
type input "test22"
click at [1101, 110] on button "Cancel" at bounding box center [1116, 102] width 38 height 13
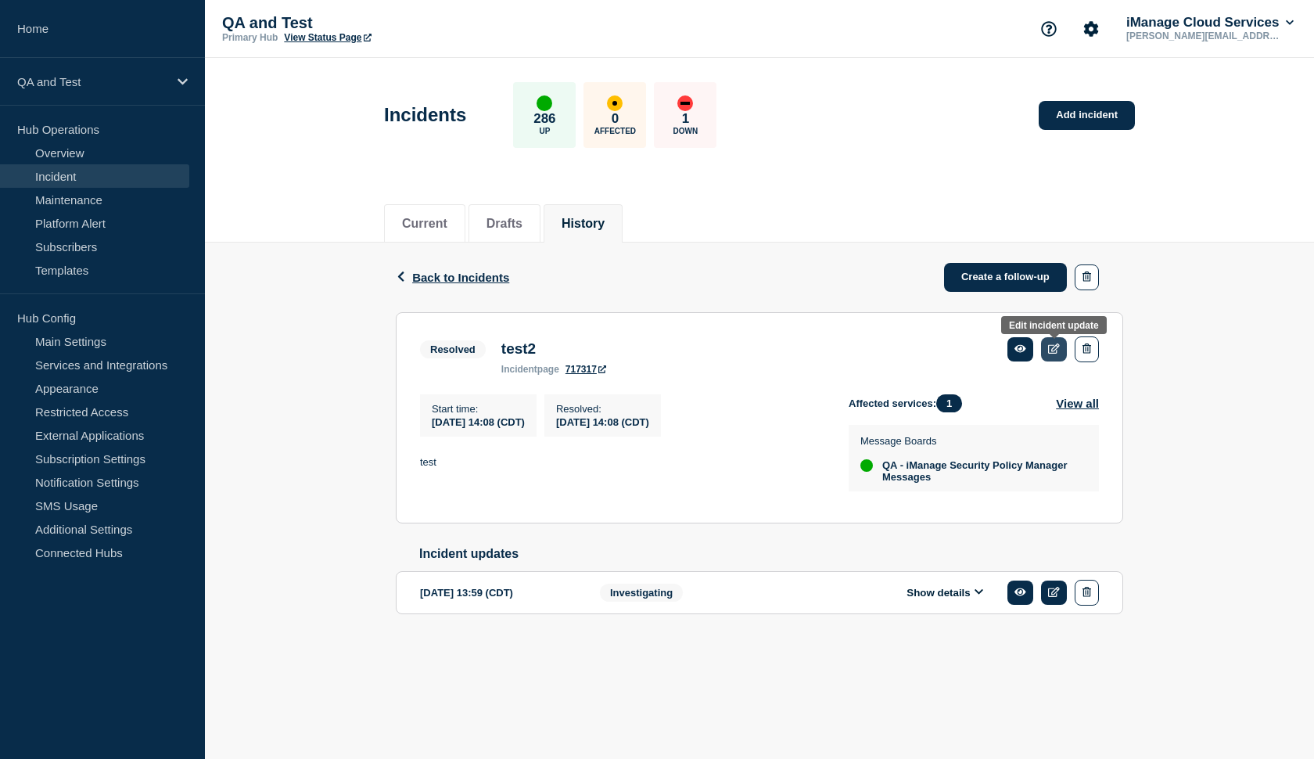
click at [1047, 351] on link at bounding box center [1054, 349] width 26 height 24
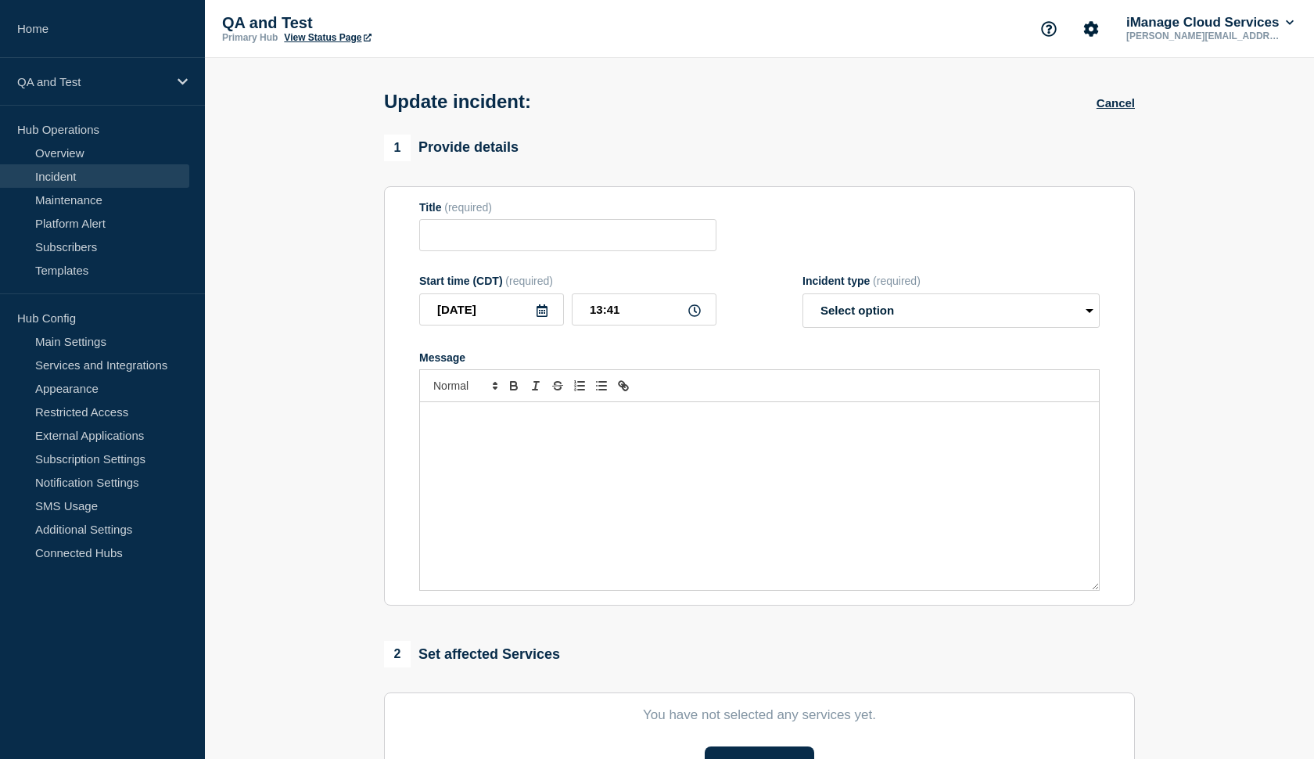
type input "test2"
type input "[DATE]"
type input "14:08"
select select "resolved"
radio input "false"
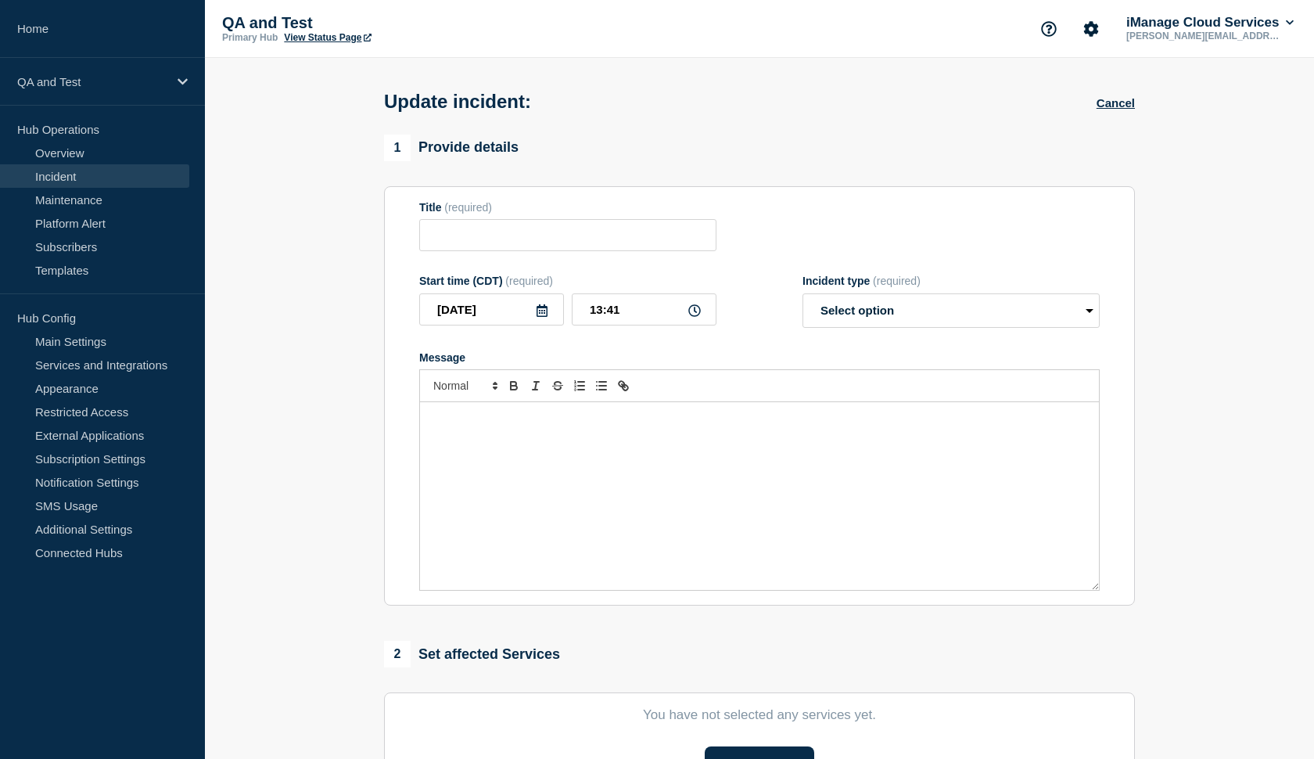
radio input "true"
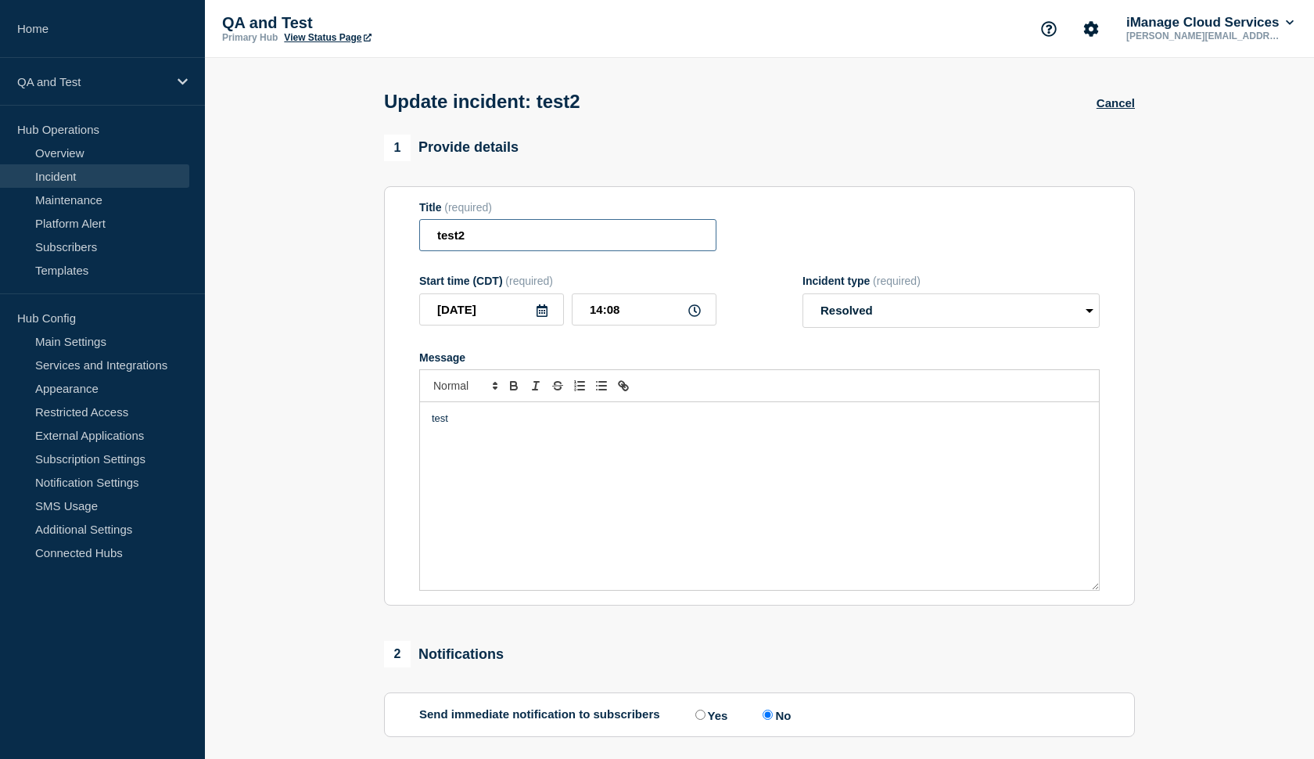
click at [566, 235] on input "test2" at bounding box center [567, 235] width 297 height 32
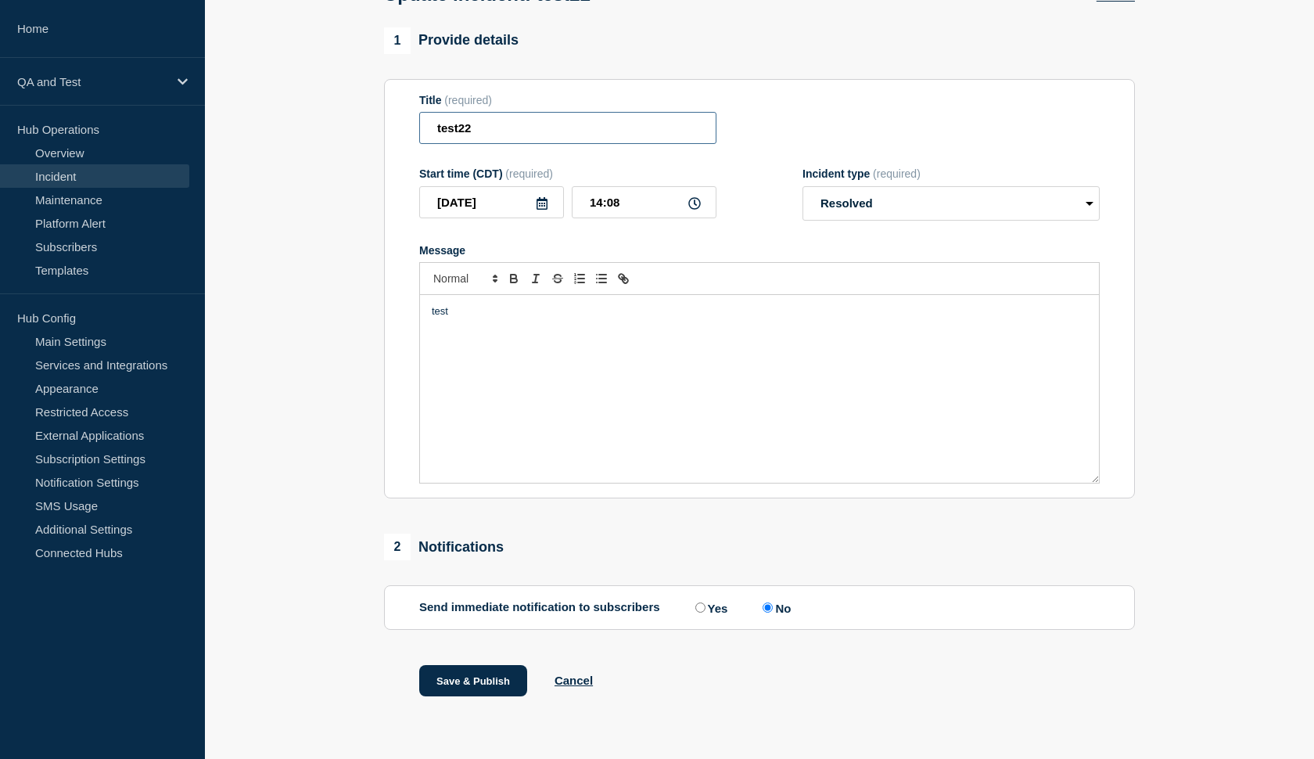
scroll to position [121, 0]
type input "test22"
click at [433, 690] on button "Save & Publish" at bounding box center [473, 680] width 108 height 31
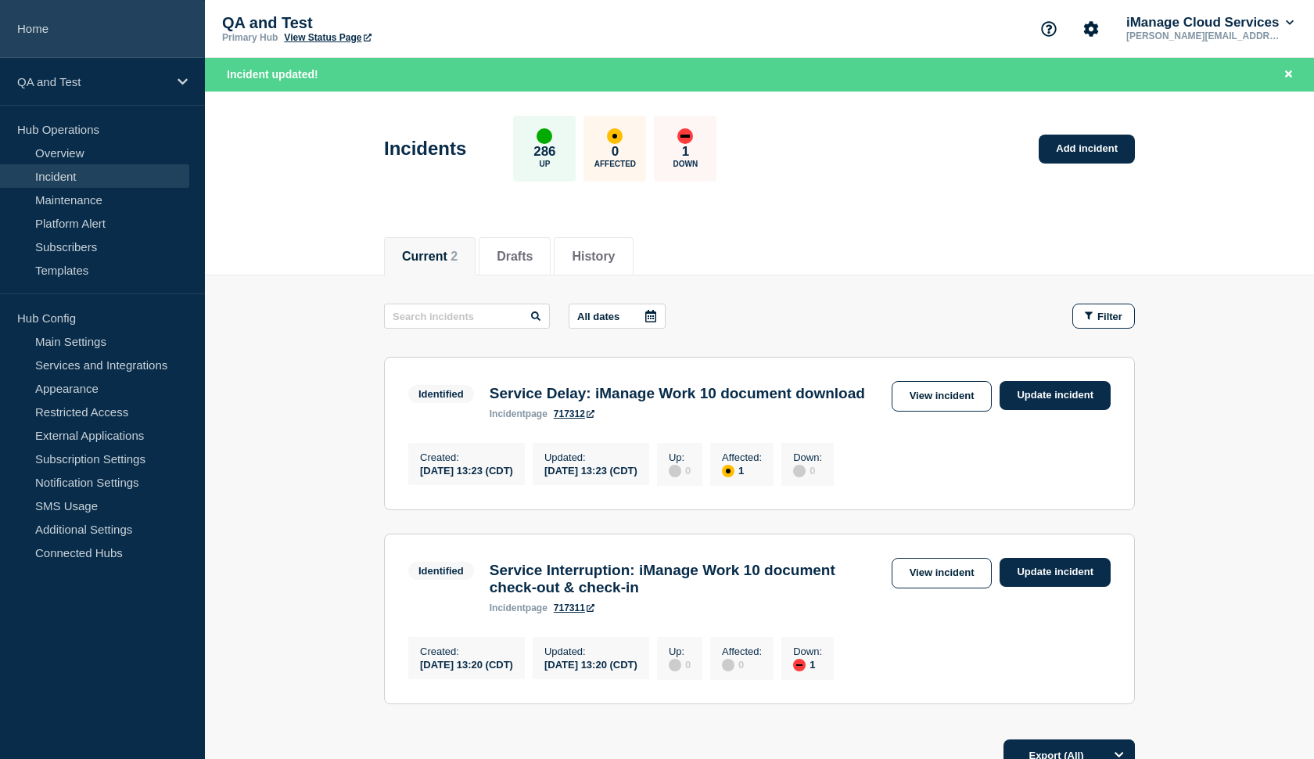
click at [64, 35] on link "Home" at bounding box center [102, 29] width 205 height 58
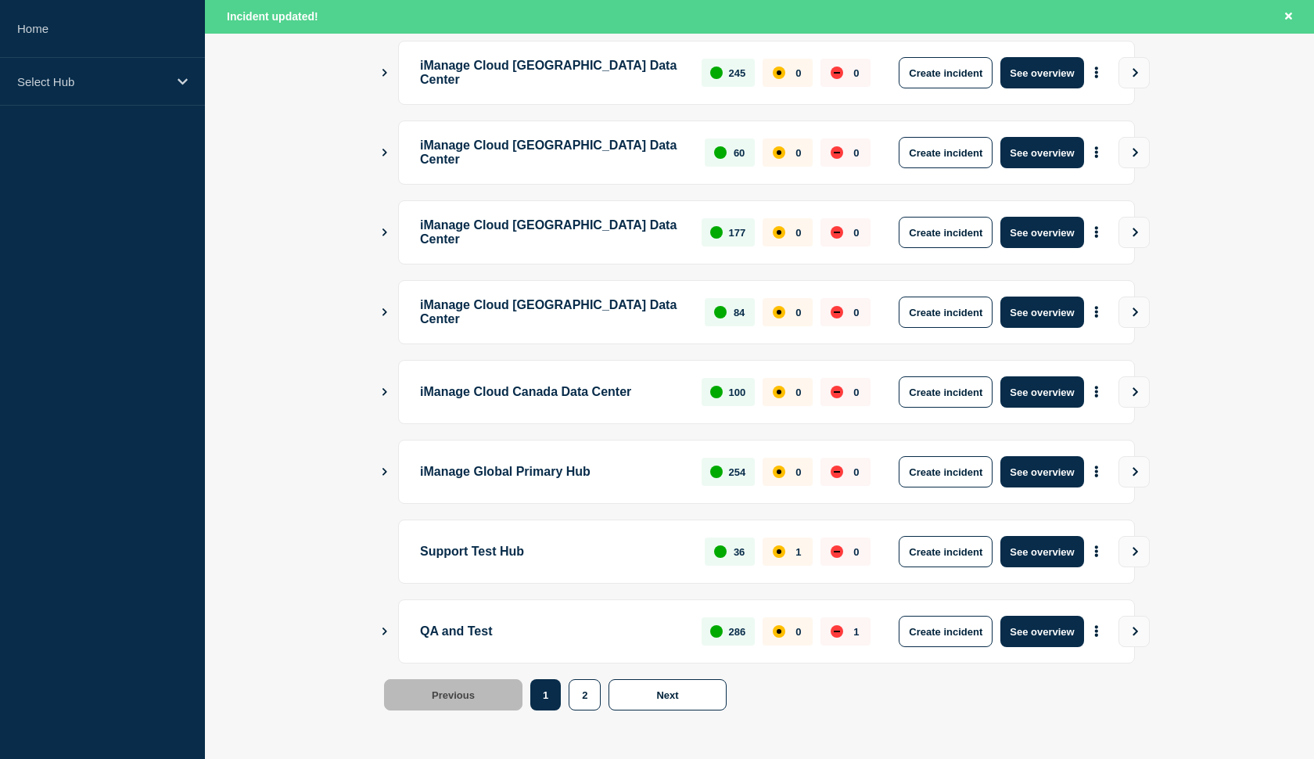
scroll to position [383, 0]
click at [1027, 559] on button "See overview" at bounding box center [1041, 551] width 83 height 31
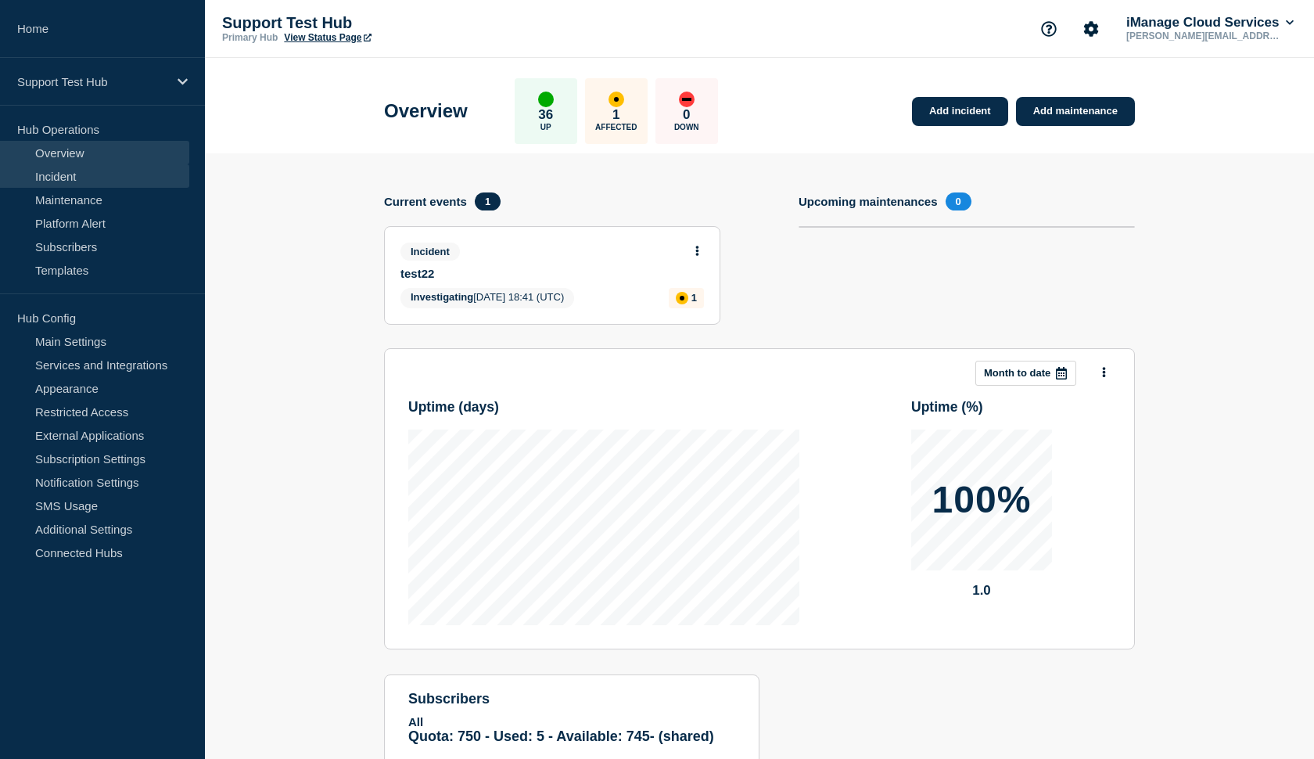
click at [95, 174] on link "Incident" at bounding box center [94, 175] width 189 height 23
